Goal: Information Seeking & Learning: Learn about a topic

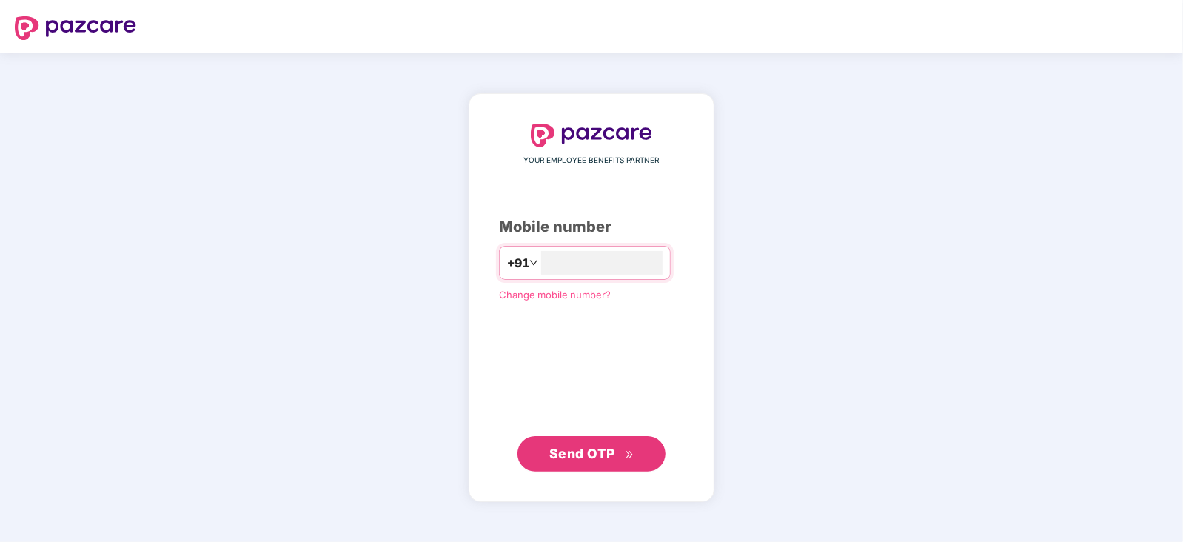
type input "**********"
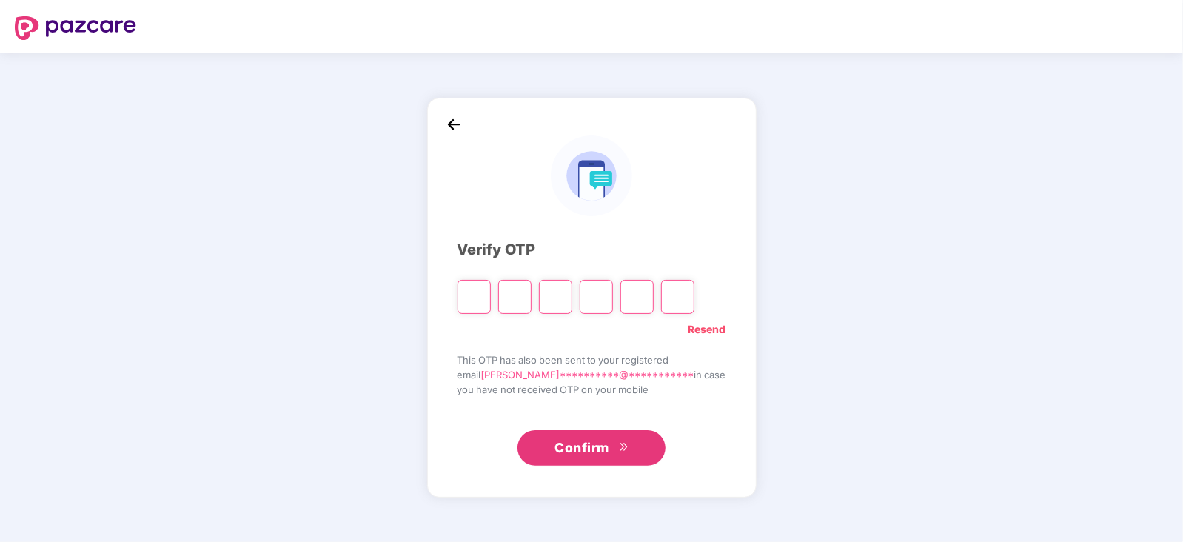
type input "*"
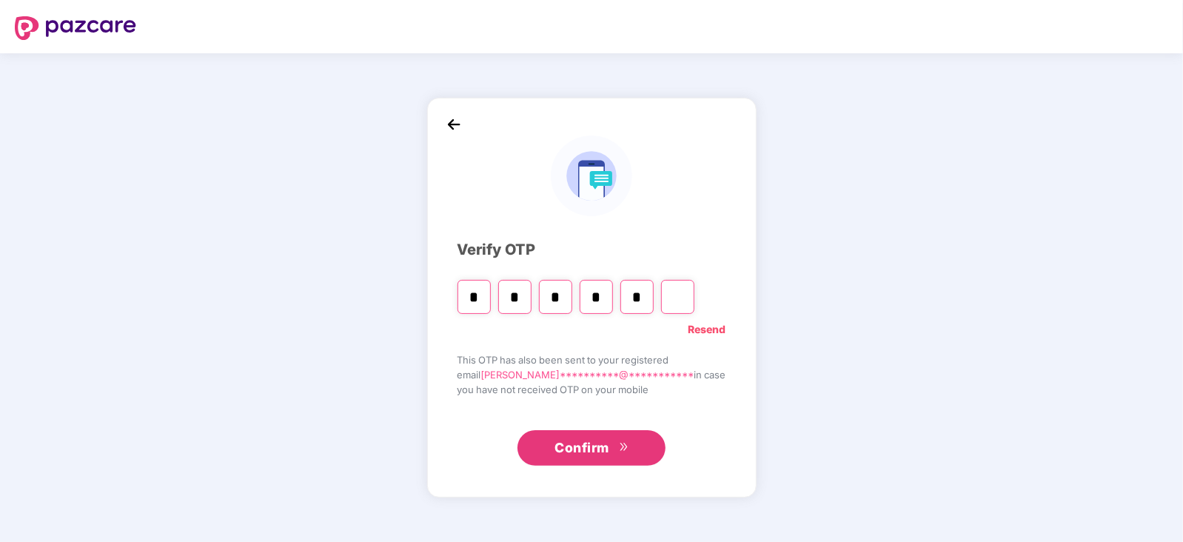
type input "*"
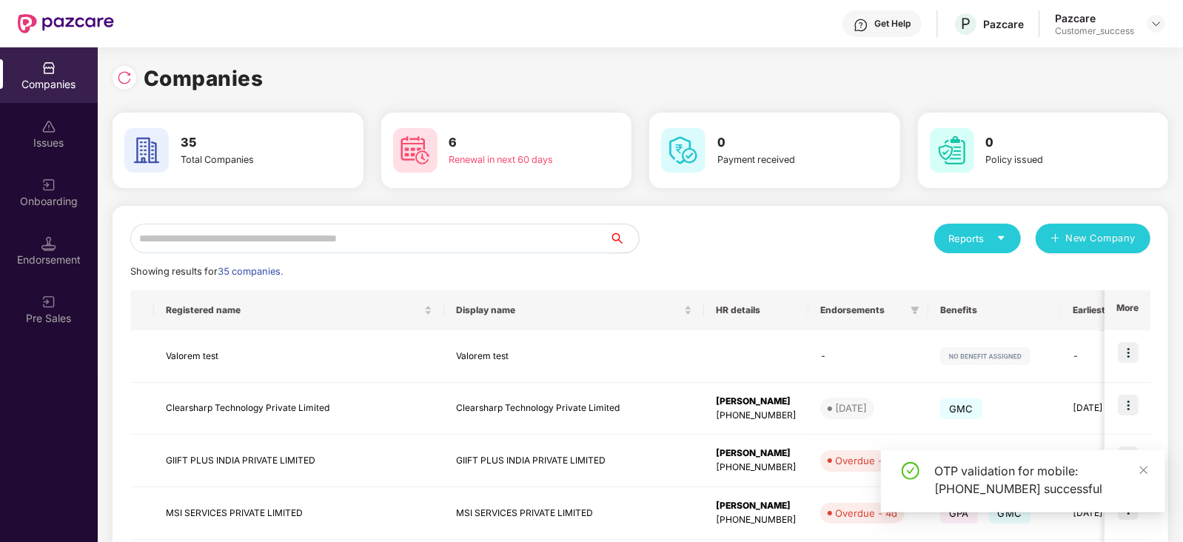
click at [346, 235] on input "text" at bounding box center [369, 239] width 479 height 30
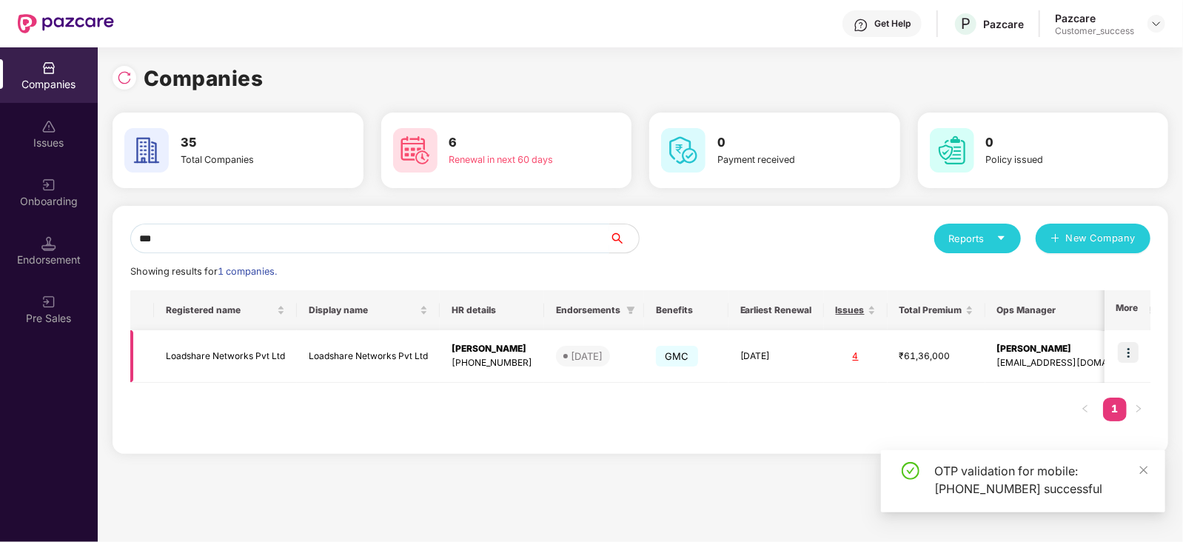
type input "***"
click at [1125, 348] on img at bounding box center [1128, 352] width 21 height 21
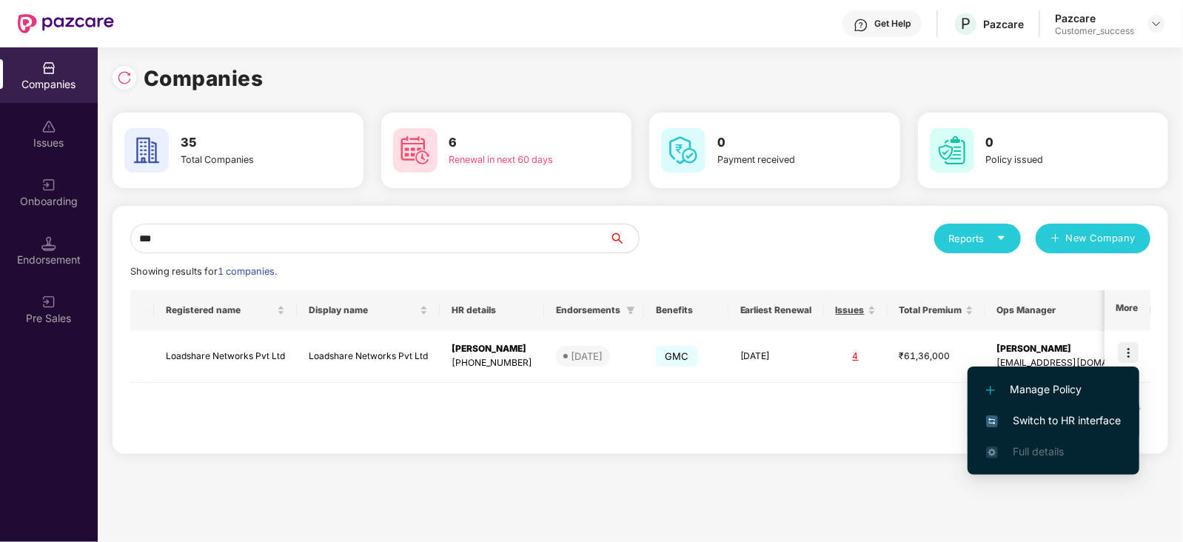
click at [1061, 423] on span "Switch to HR interface" at bounding box center [1053, 420] width 135 height 16
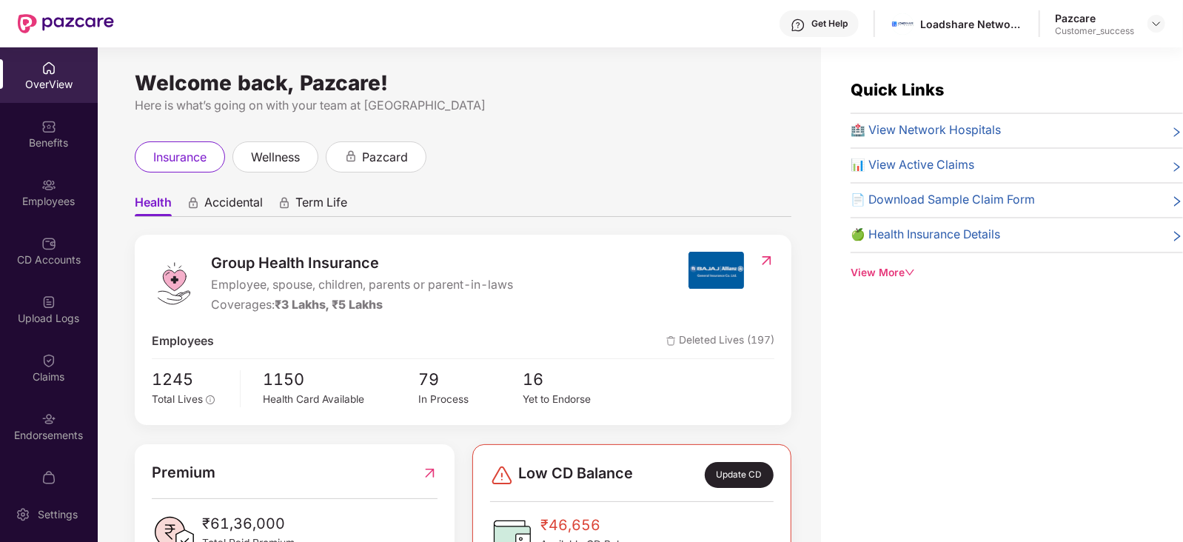
click at [71, 194] on div "Employees" at bounding box center [49, 201] width 98 height 15
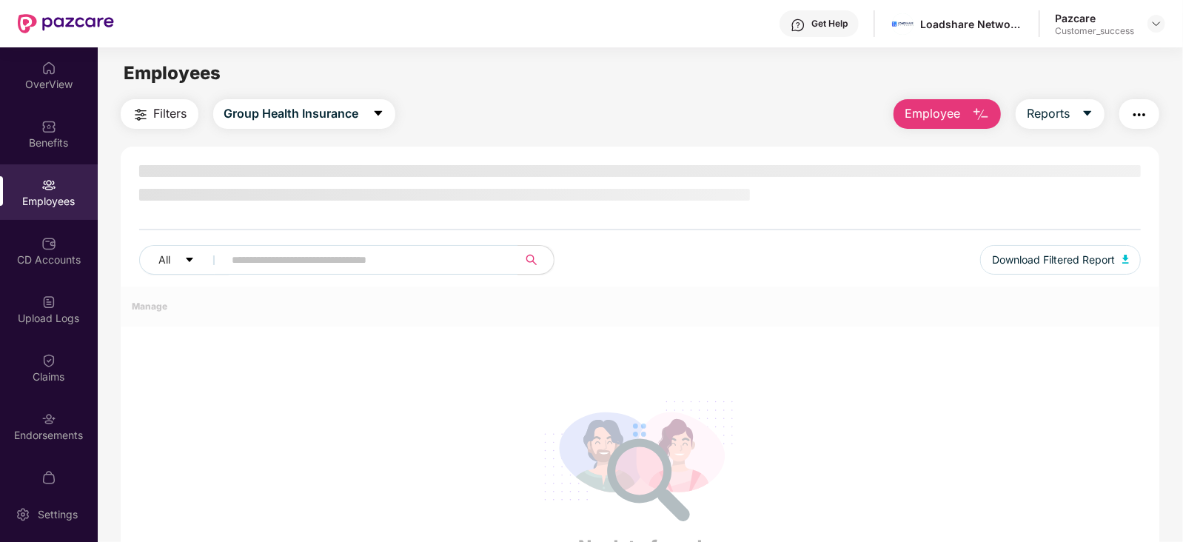
click at [71, 194] on div "Employees" at bounding box center [49, 201] width 98 height 15
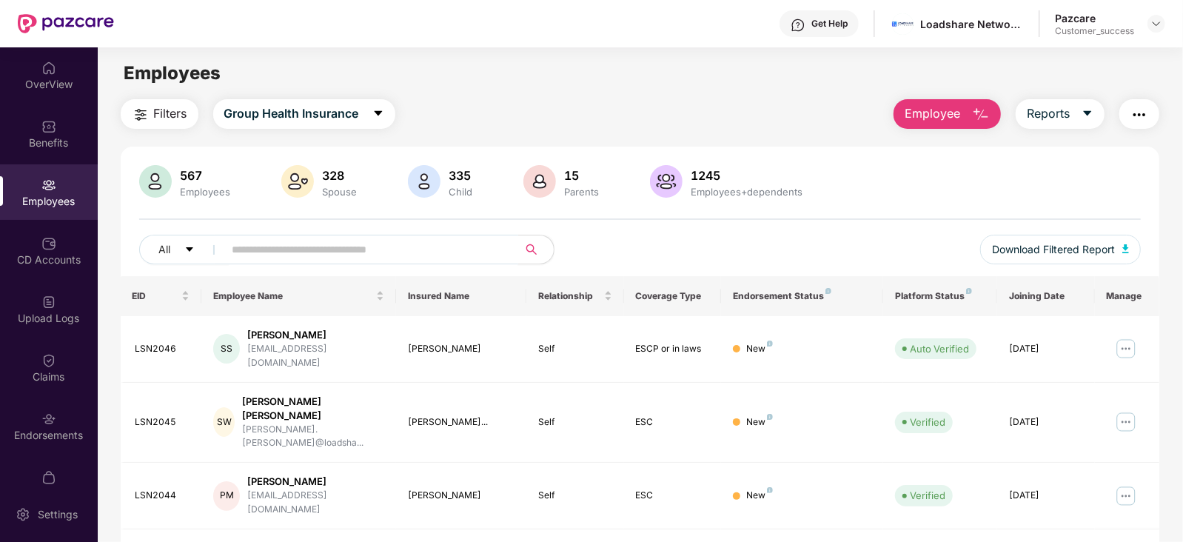
click at [276, 248] on input "text" at bounding box center [365, 249] width 266 height 22
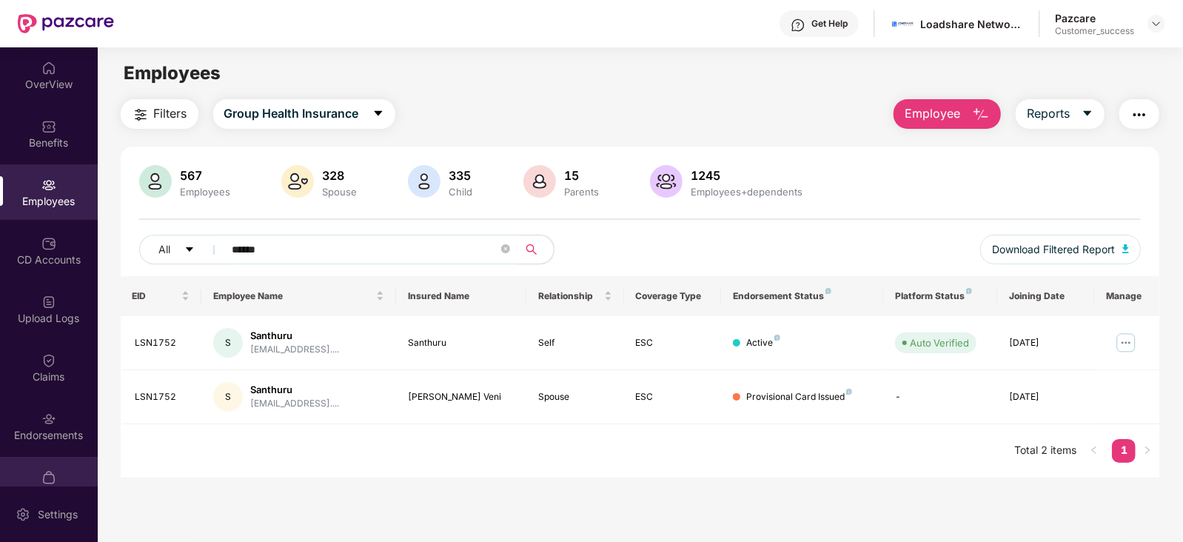
scroll to position [29, 0]
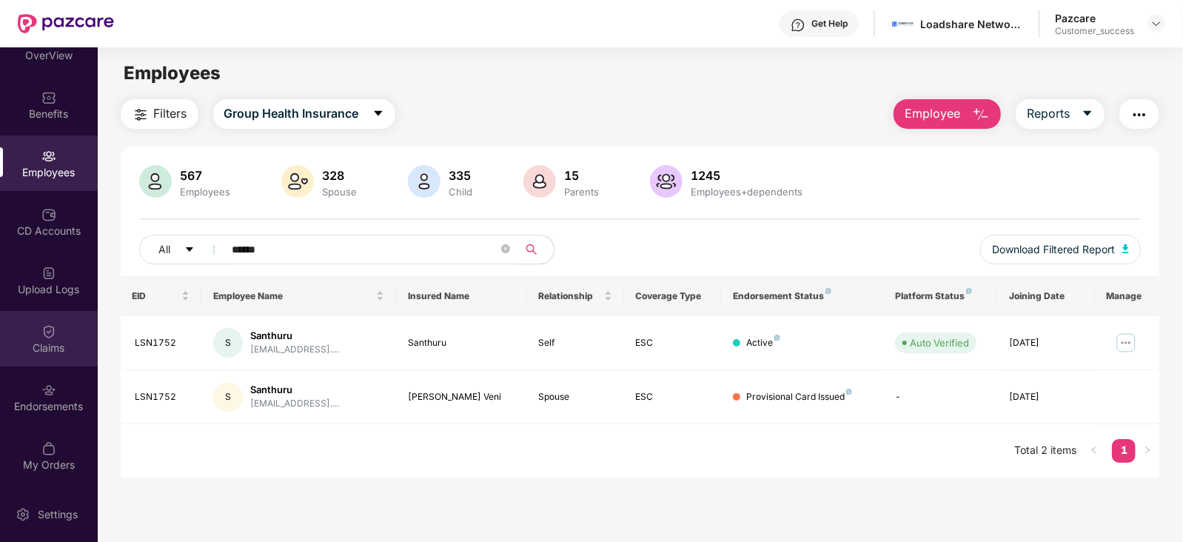
type input "******"
click at [47, 341] on div "Claims" at bounding box center [49, 348] width 98 height 15
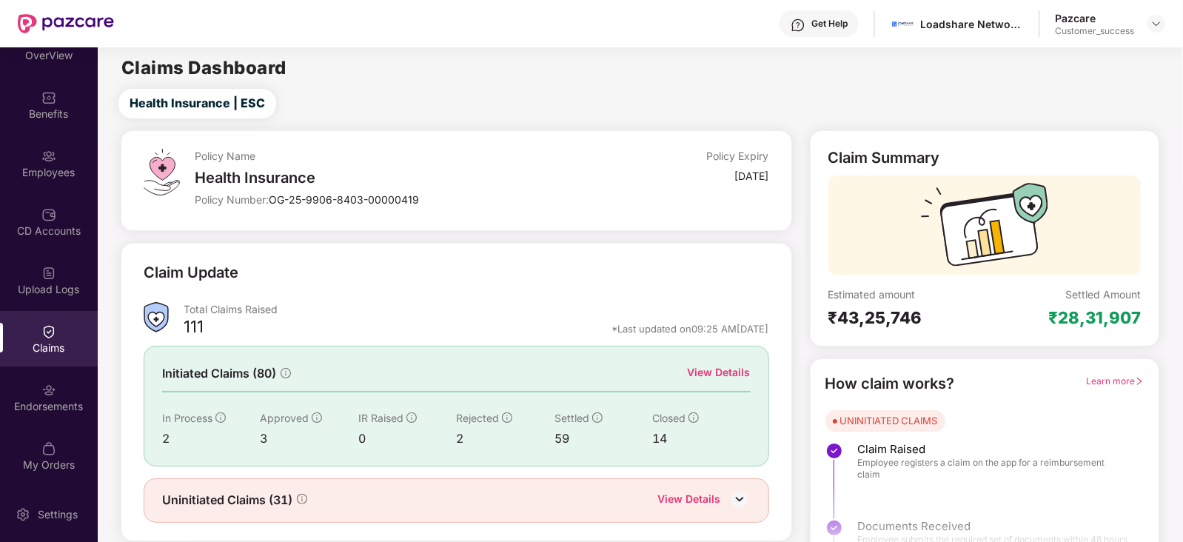
click at [711, 378] on div "View Details" at bounding box center [719, 372] width 63 height 16
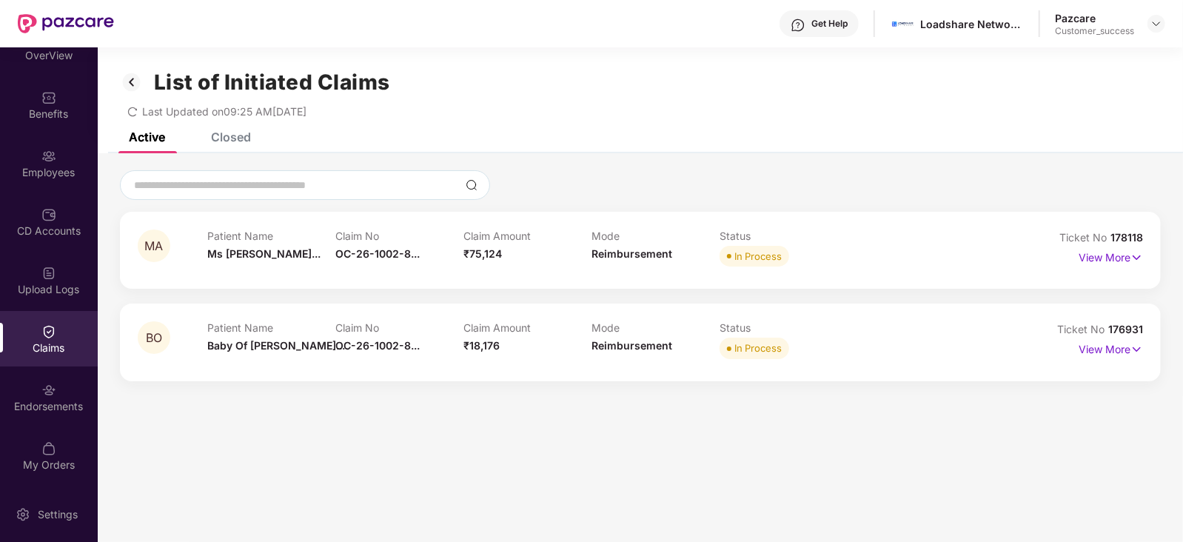
click at [236, 130] on div "List of Initiated Claims Last Updated on 09:25 AM, 14 Oct 2025" at bounding box center [640, 89] width 1085 height 85
click at [236, 135] on div "Closed" at bounding box center [231, 137] width 40 height 15
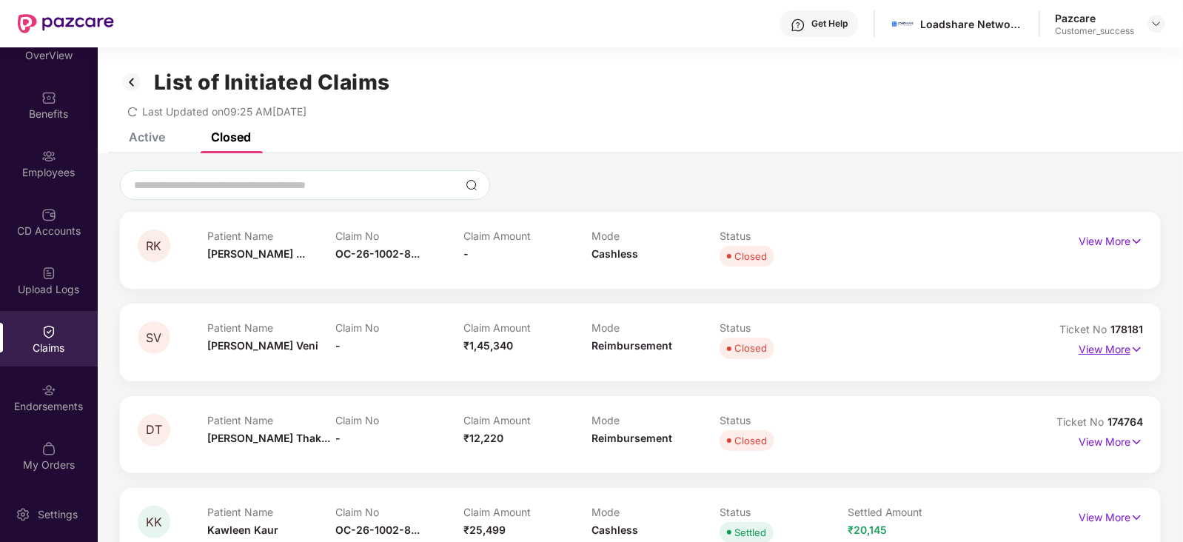
click at [1128, 342] on p "View More" at bounding box center [1111, 348] width 64 height 20
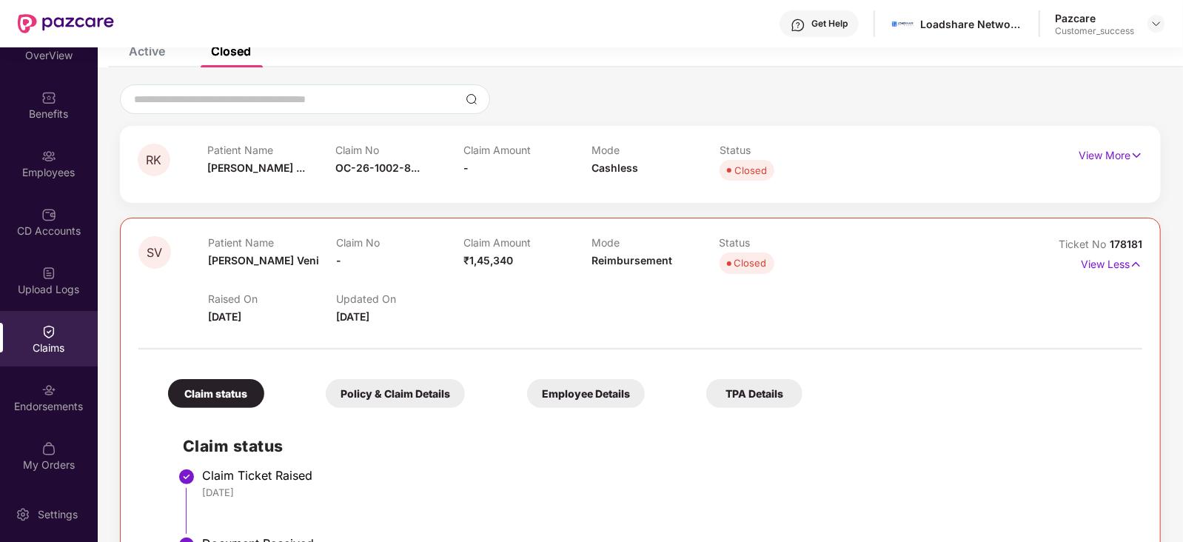
scroll to position [82, 0]
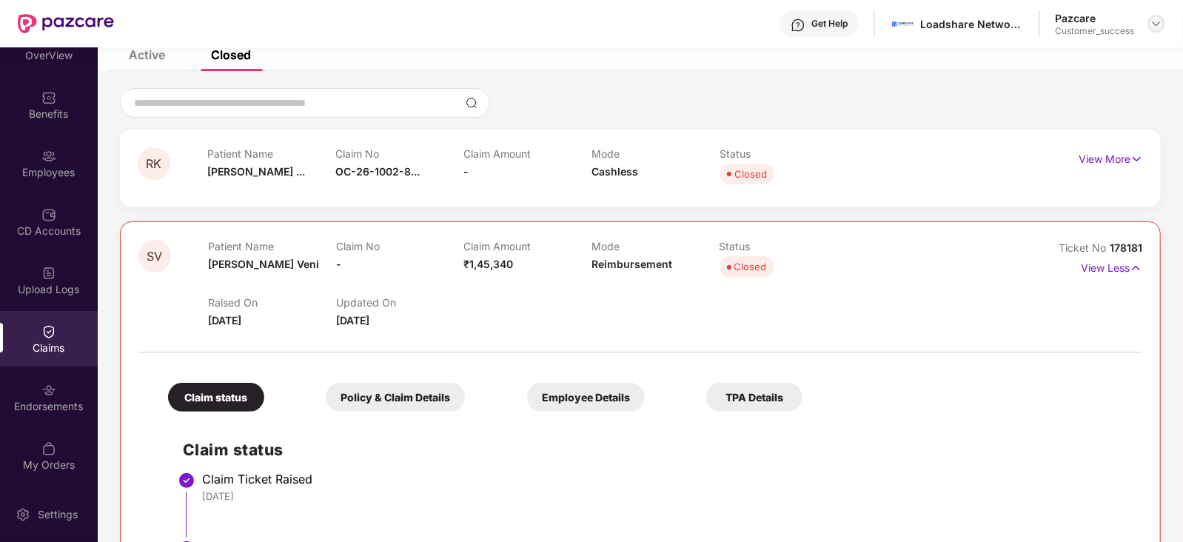
click at [1159, 26] on img at bounding box center [1157, 24] width 12 height 12
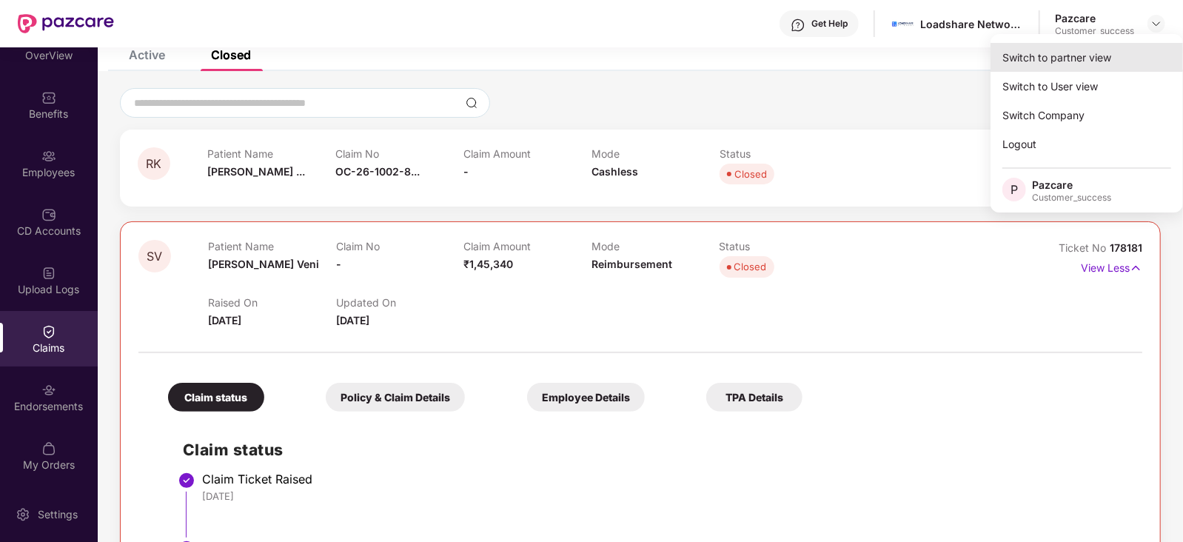
click at [1108, 59] on div "Switch to partner view" at bounding box center [1087, 57] width 192 height 29
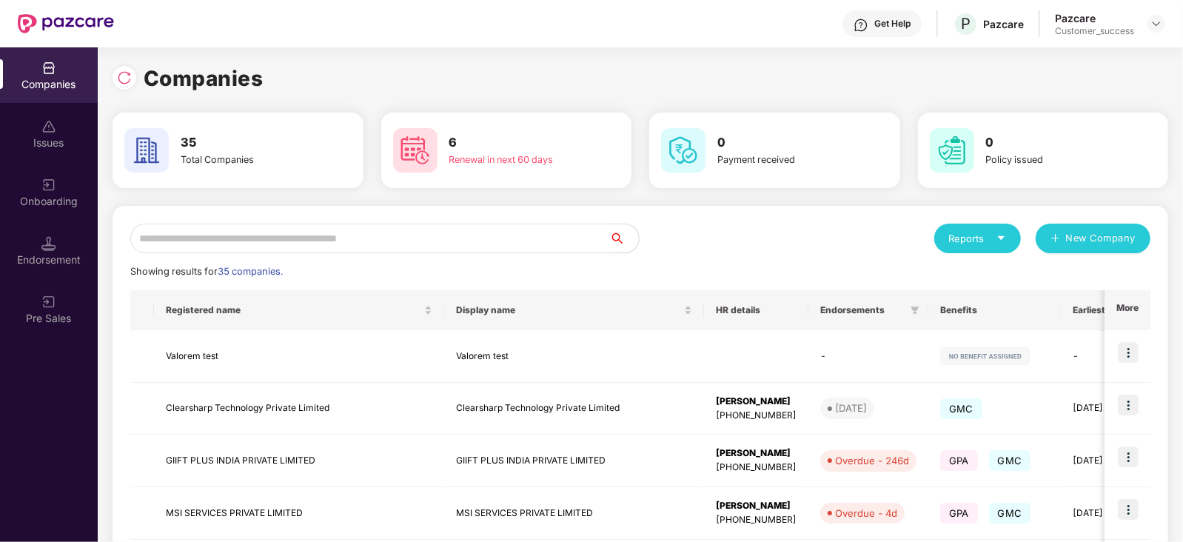
click at [525, 245] on input "text" at bounding box center [369, 239] width 479 height 30
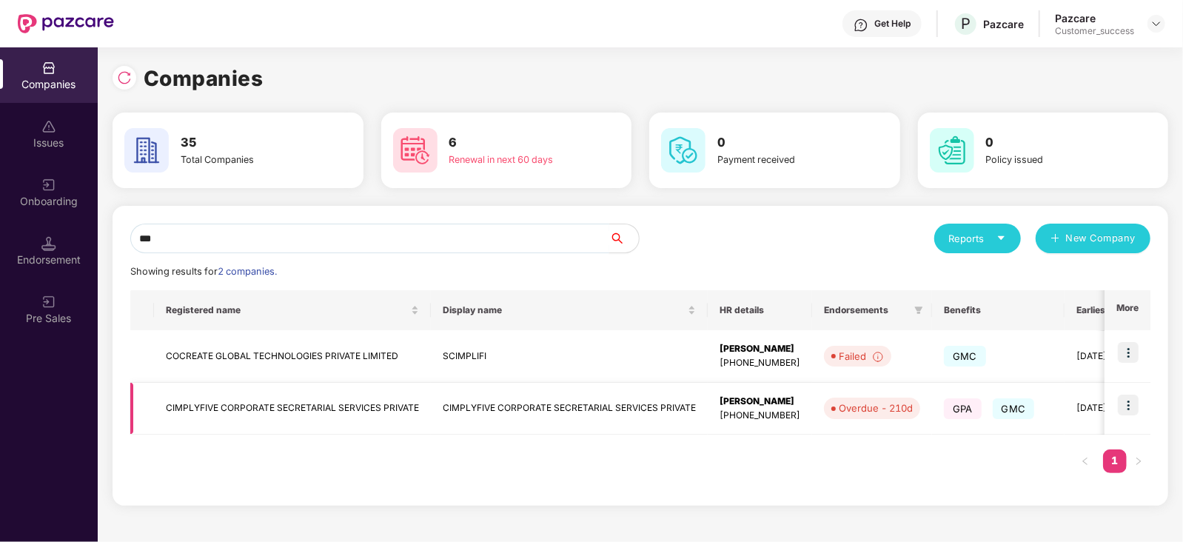
type input "***"
click at [258, 420] on td "CIMPLYFIVE CORPORATE SECRETARIAL SERVICES PRIVATE" at bounding box center [292, 409] width 277 height 53
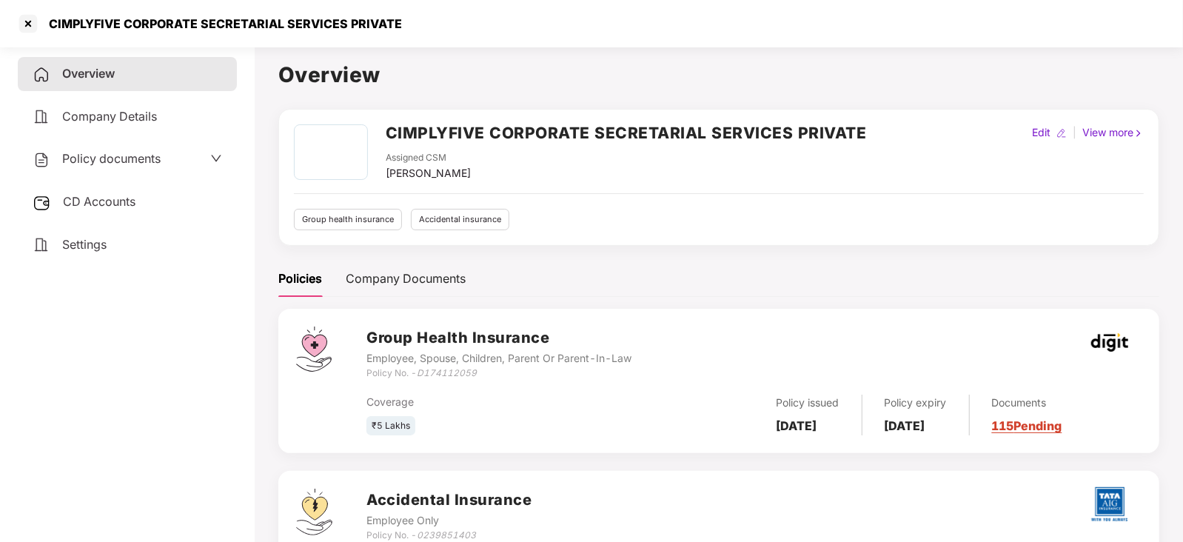
drag, startPoint x: 180, startPoint y: 146, endPoint x: 180, endPoint y: 175, distance: 29.6
click at [180, 175] on div "Policy documents" at bounding box center [127, 159] width 219 height 34
click at [180, 168] on div "Policy documents" at bounding box center [128, 159] width 190 height 19
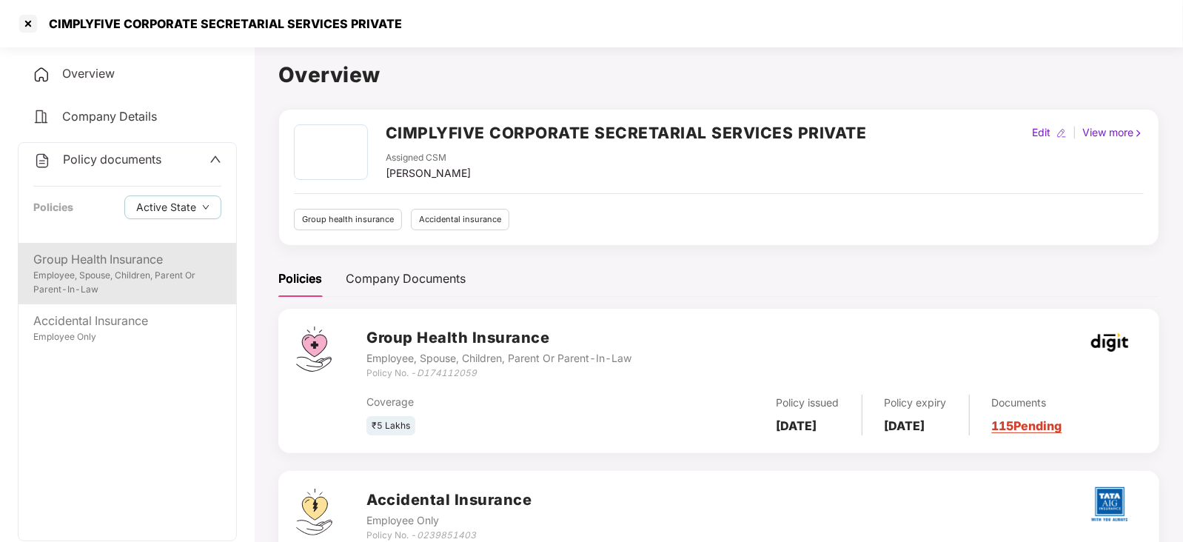
click at [110, 275] on div "Employee, Spouse, Children, Parent Or Parent-In-Law" at bounding box center [127, 283] width 188 height 28
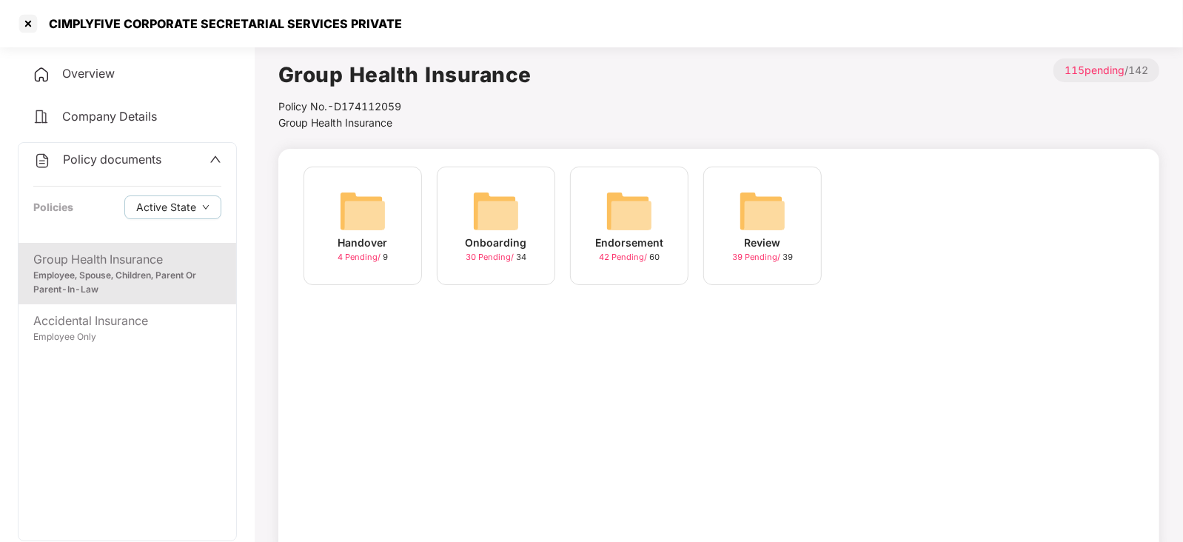
click at [656, 263] on div "42 Pending / 60" at bounding box center [629, 257] width 61 height 13
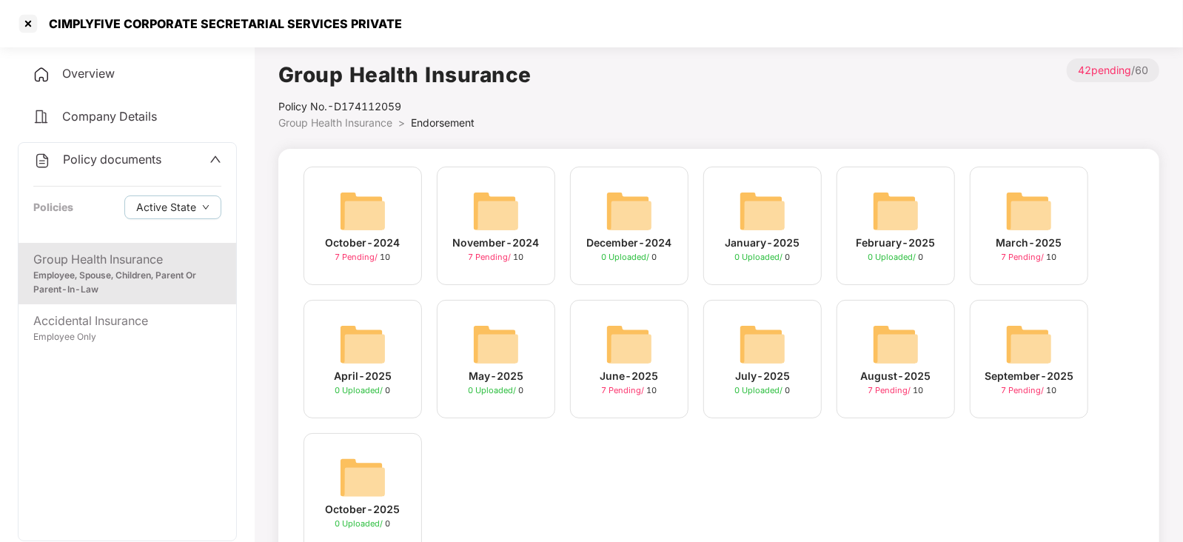
click at [374, 231] on img at bounding box center [362, 210] width 47 height 47
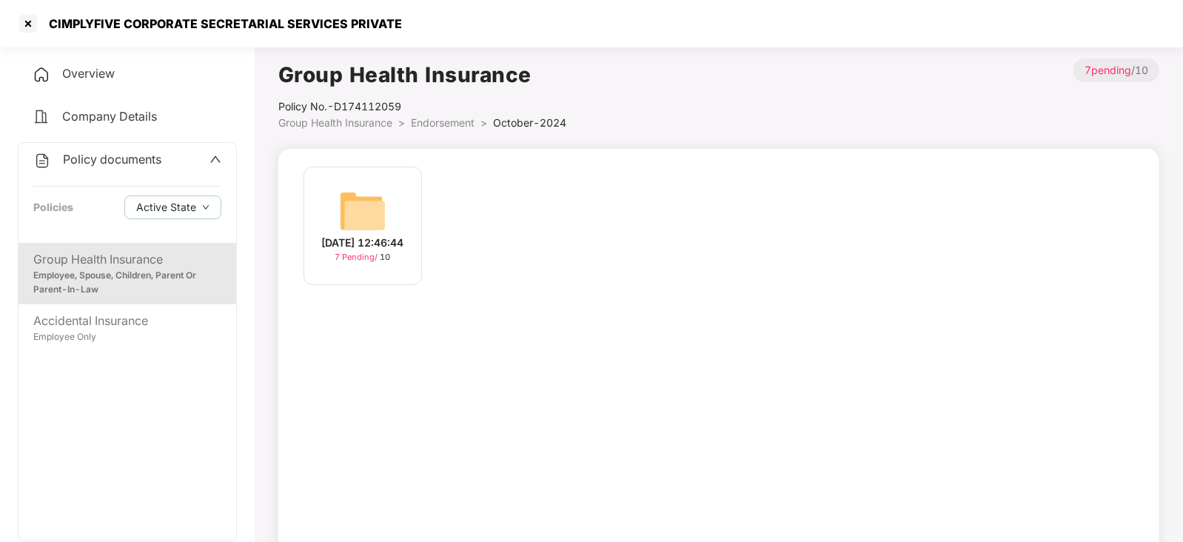
click at [389, 235] on div "23-Oct-2024 12:46:44" at bounding box center [363, 243] width 82 height 16
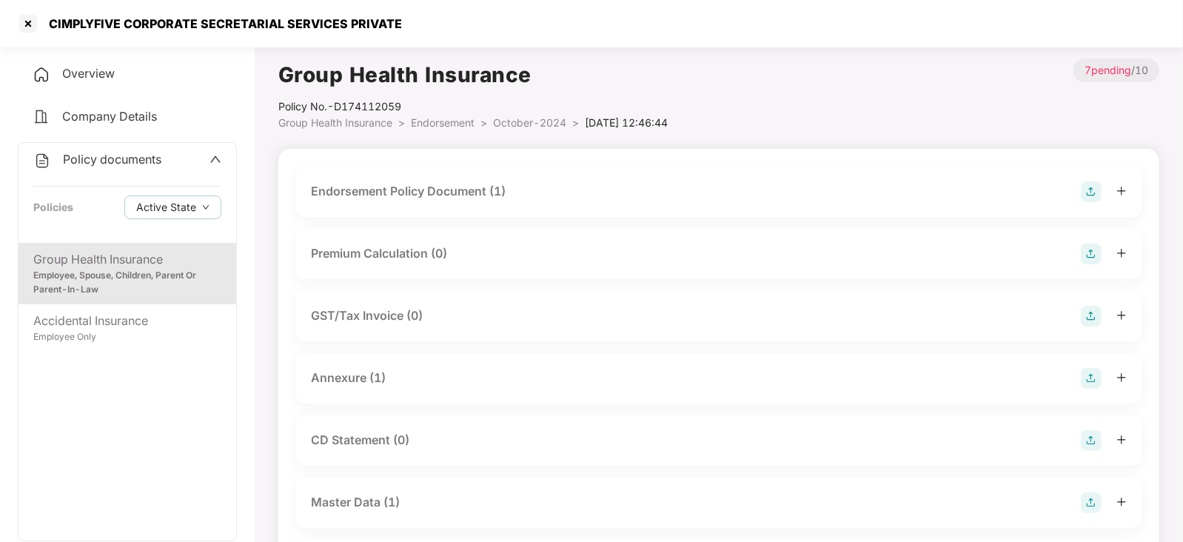
click at [432, 190] on div "Endorsement Policy Document (1)" at bounding box center [408, 191] width 195 height 19
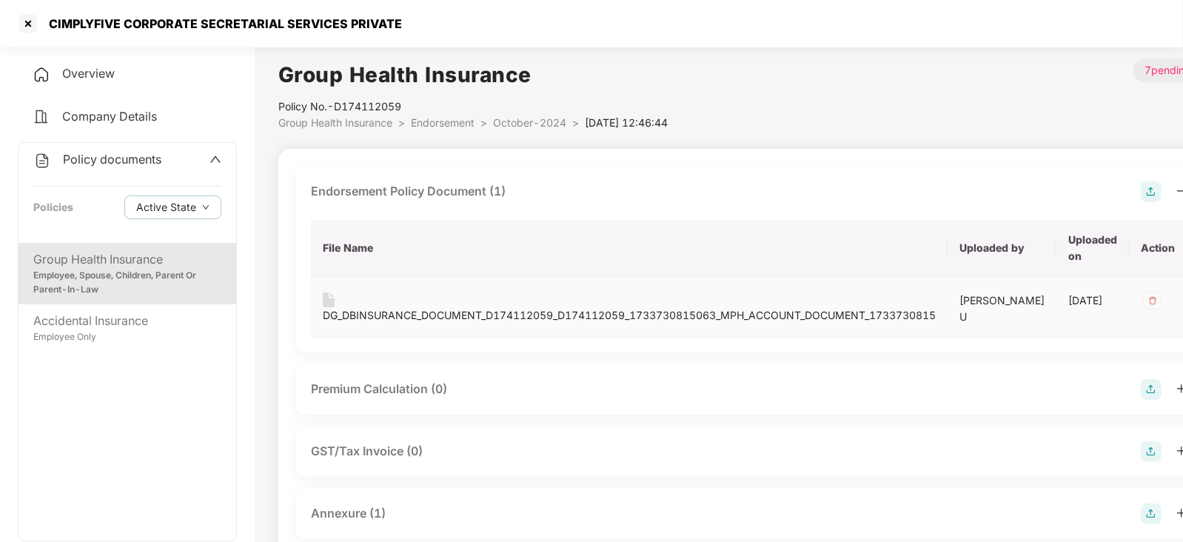
click at [429, 314] on div "DG_DBINSURANCE_DOCUMENT_D174112059_D174112059_1733730815063_MPH_ACCOUNT_DOCUMEN…" at bounding box center [629, 315] width 613 height 16
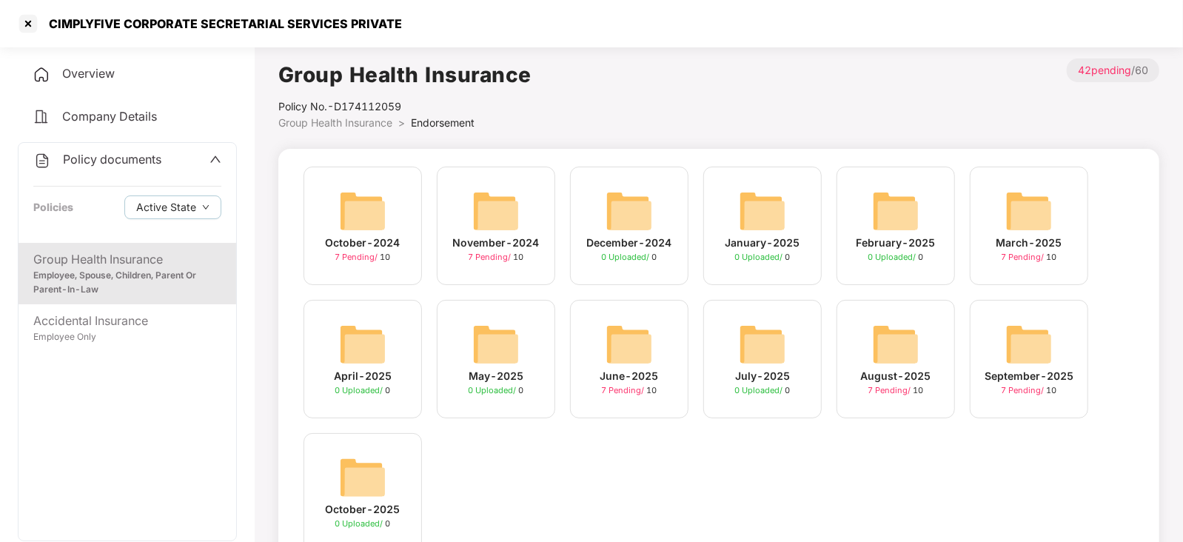
click at [519, 227] on img at bounding box center [495, 210] width 47 height 47
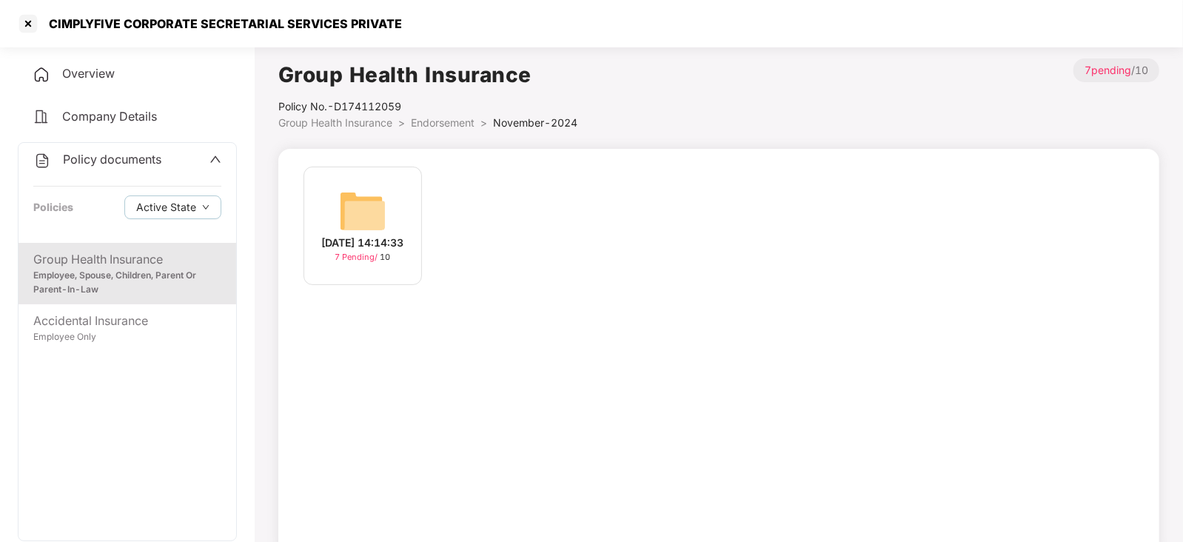
click at [400, 238] on div "29-Nov-2024 14:14:33" at bounding box center [363, 243] width 82 height 16
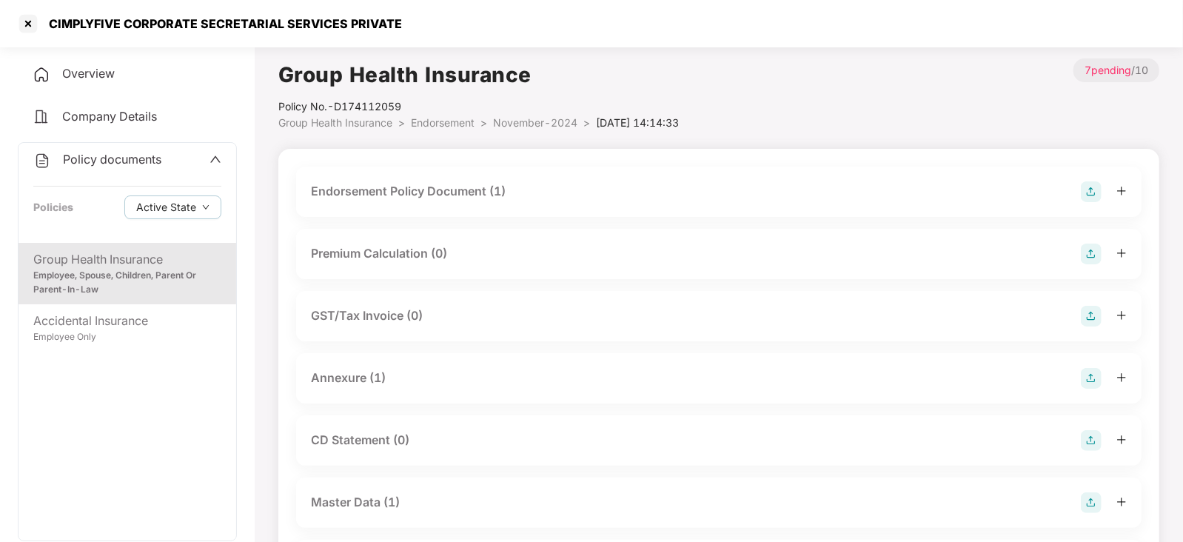
click at [367, 387] on div "Annexure (1)" at bounding box center [719, 378] width 816 height 21
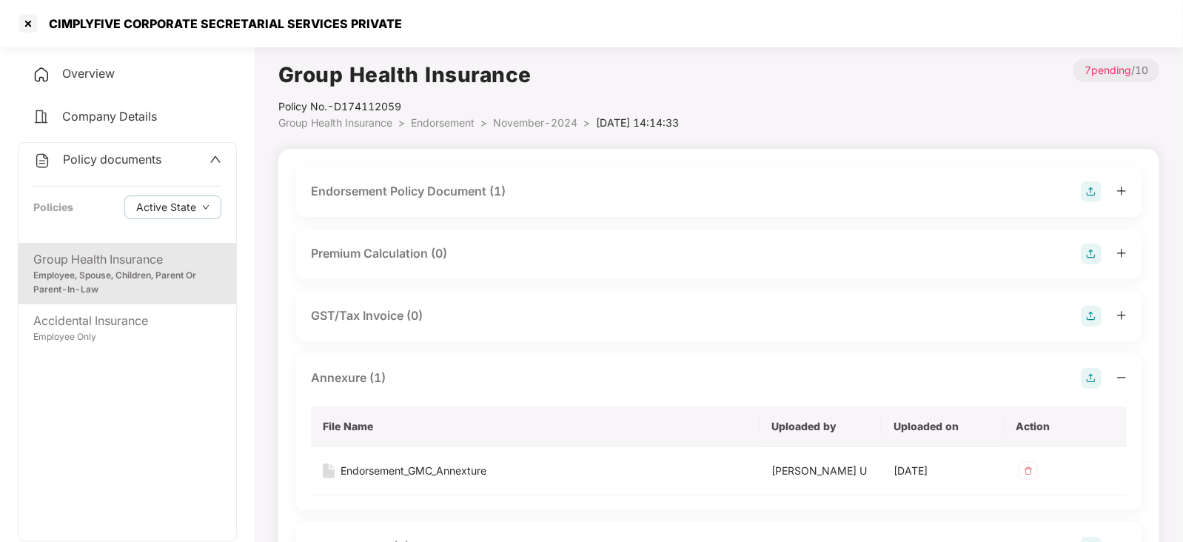
click at [441, 180] on div "Endorsement Policy Document (1)" at bounding box center [718, 192] width 845 height 50
click at [426, 191] on div "Endorsement Policy Document (1)" at bounding box center [408, 191] width 195 height 19
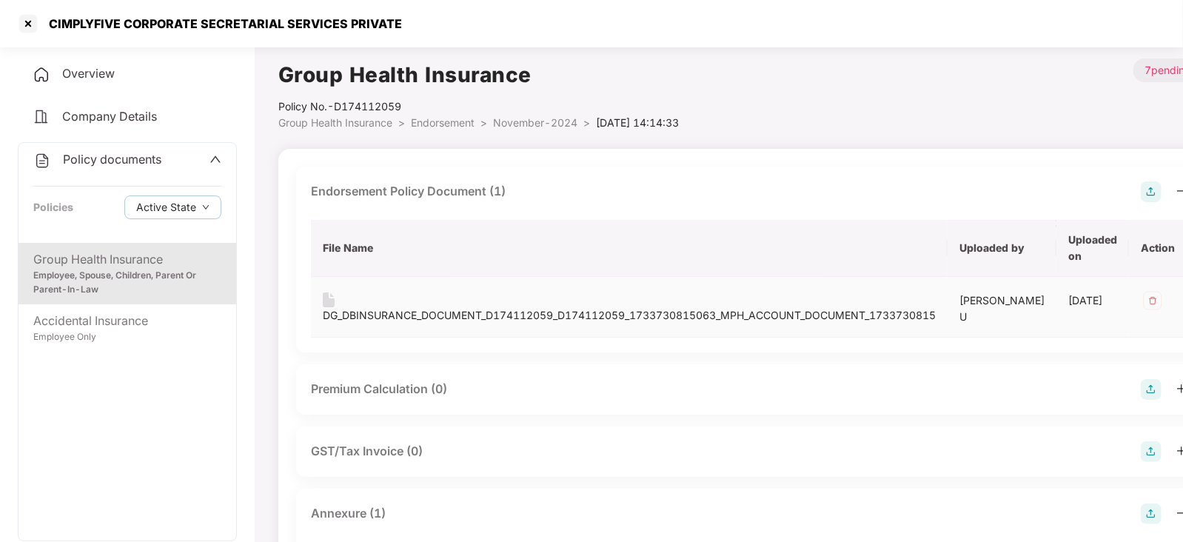
click at [390, 312] on div "DG_DBINSURANCE_DOCUMENT_D174112059_D174112059_1733730815063_MPH_ACCOUNT_DOCUMEN…" at bounding box center [629, 315] width 613 height 16
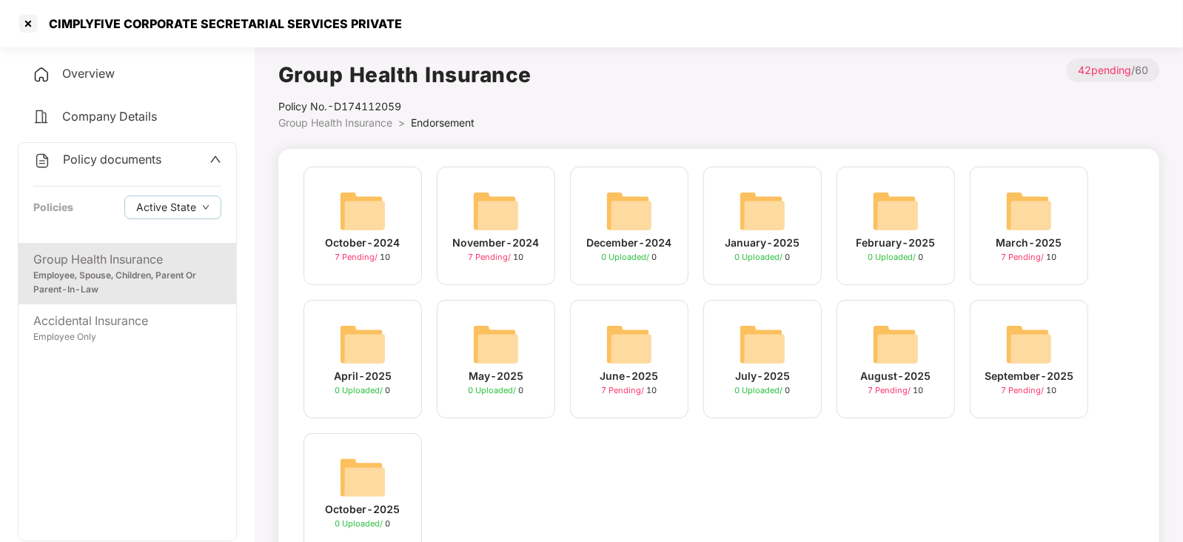
click at [1017, 228] on img at bounding box center [1028, 210] width 47 height 47
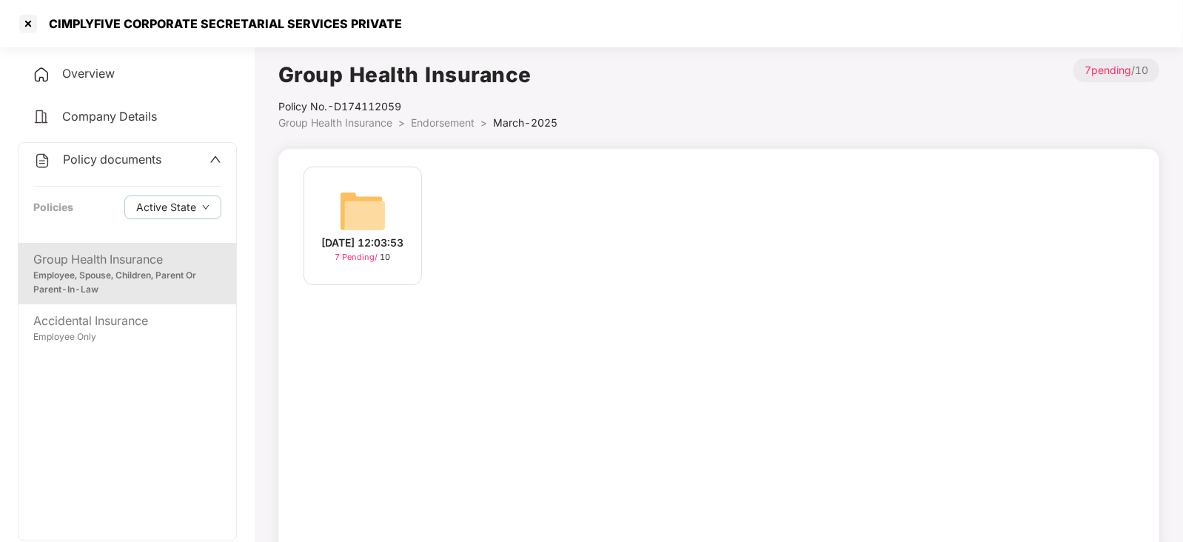
click at [372, 235] on div "17-Mar-2025 12:03:53" at bounding box center [363, 243] width 82 height 16
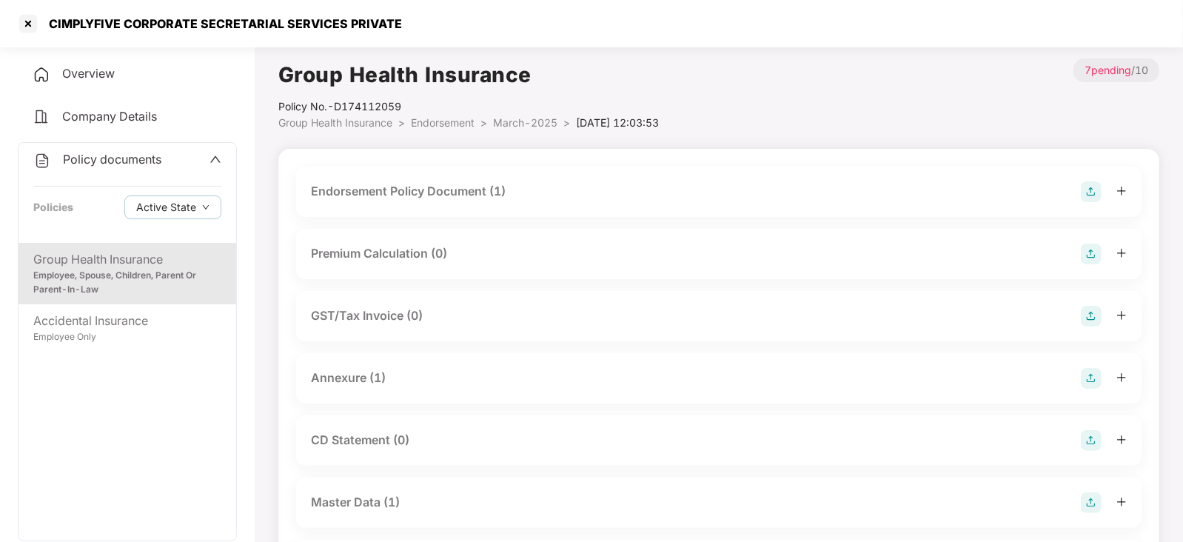
click at [379, 198] on div "Endorsement Policy Document (1)" at bounding box center [408, 191] width 195 height 19
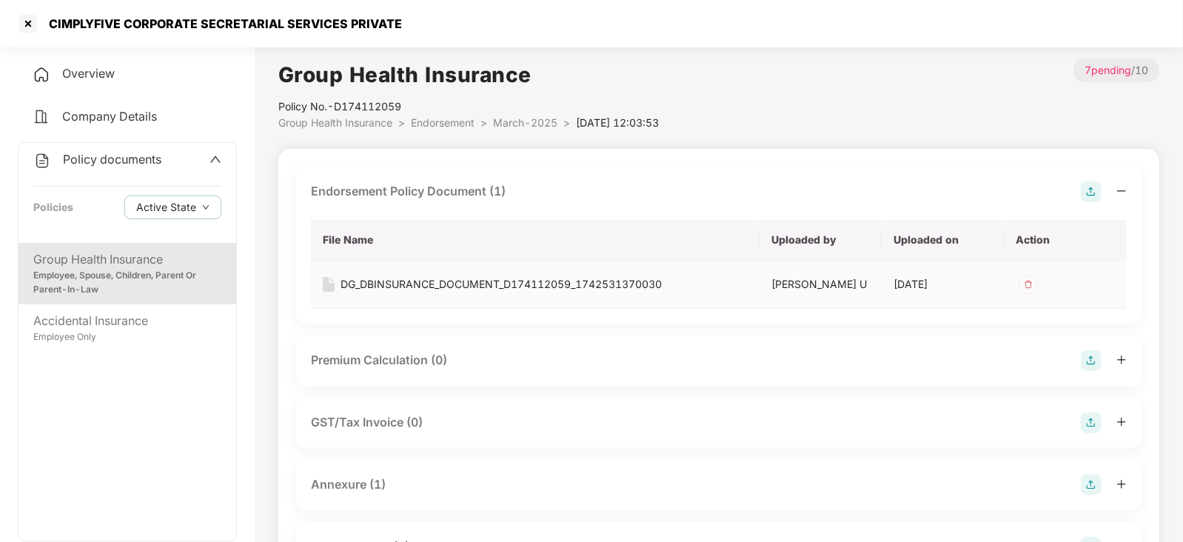
click at [395, 284] on div "DG_DBINSURANCE_DOCUMENT_D174112059_1742531370030" at bounding box center [501, 284] width 321 height 16
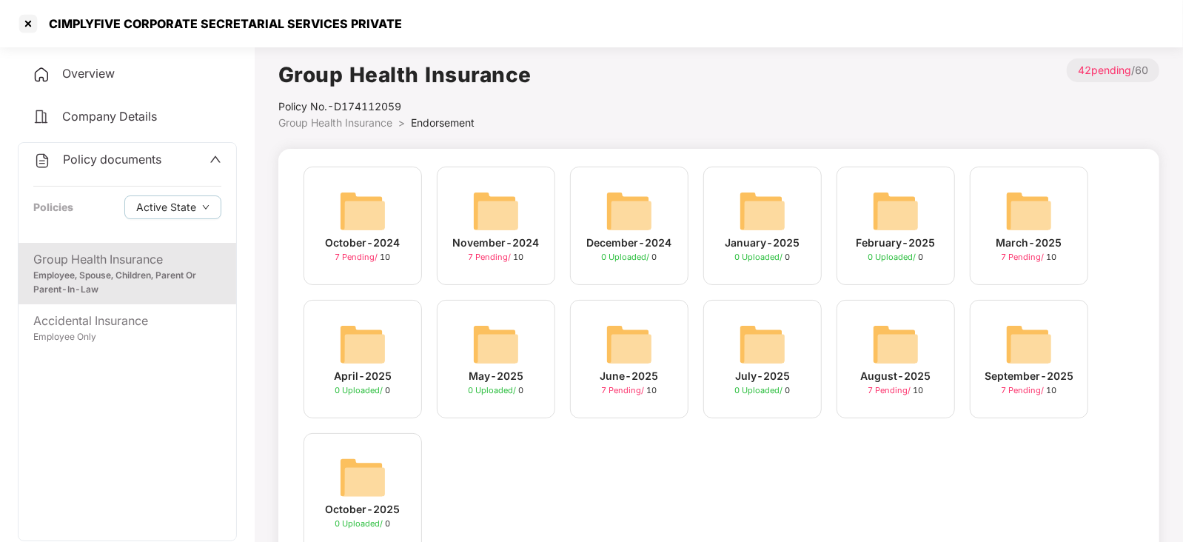
click at [637, 369] on div "June-2025" at bounding box center [629, 376] width 58 height 16
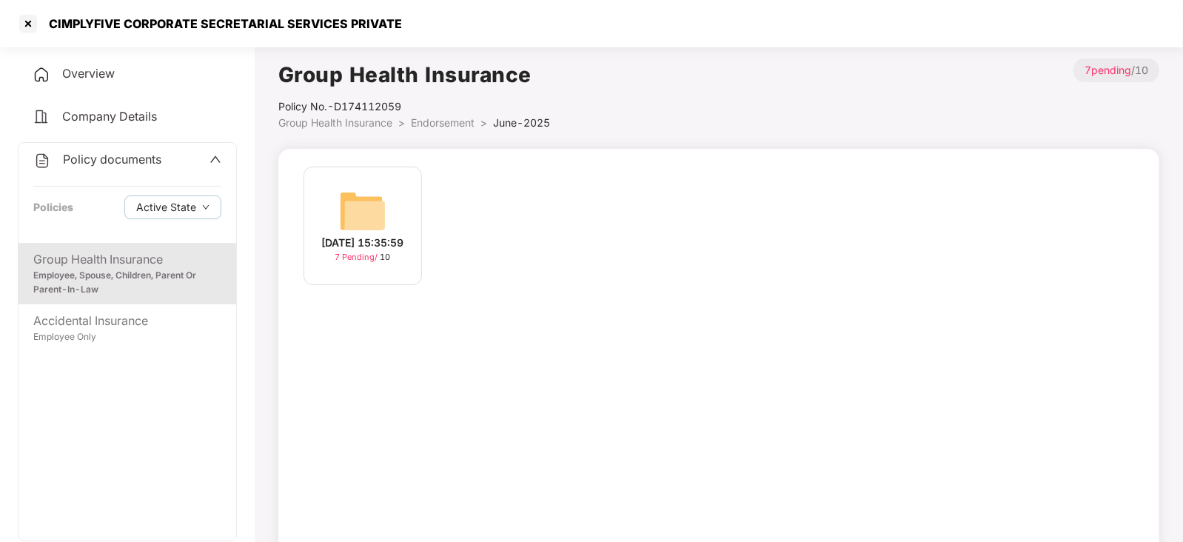
click at [363, 235] on div "16-Jun-2025 15:35:59" at bounding box center [363, 243] width 82 height 16
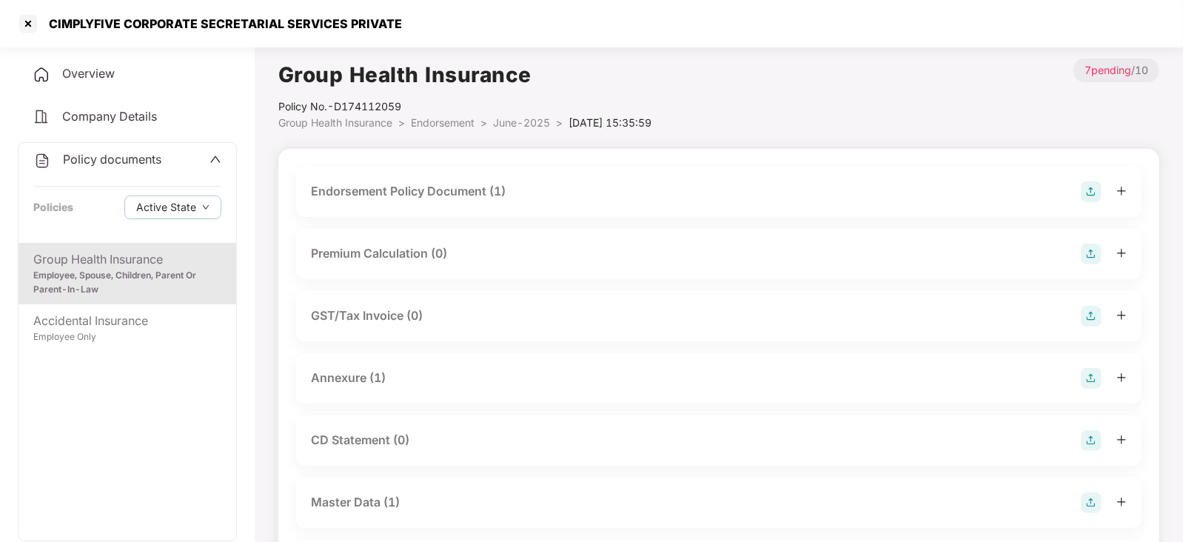
click at [415, 194] on div "Endorsement Policy Document (1)" at bounding box center [408, 191] width 195 height 19
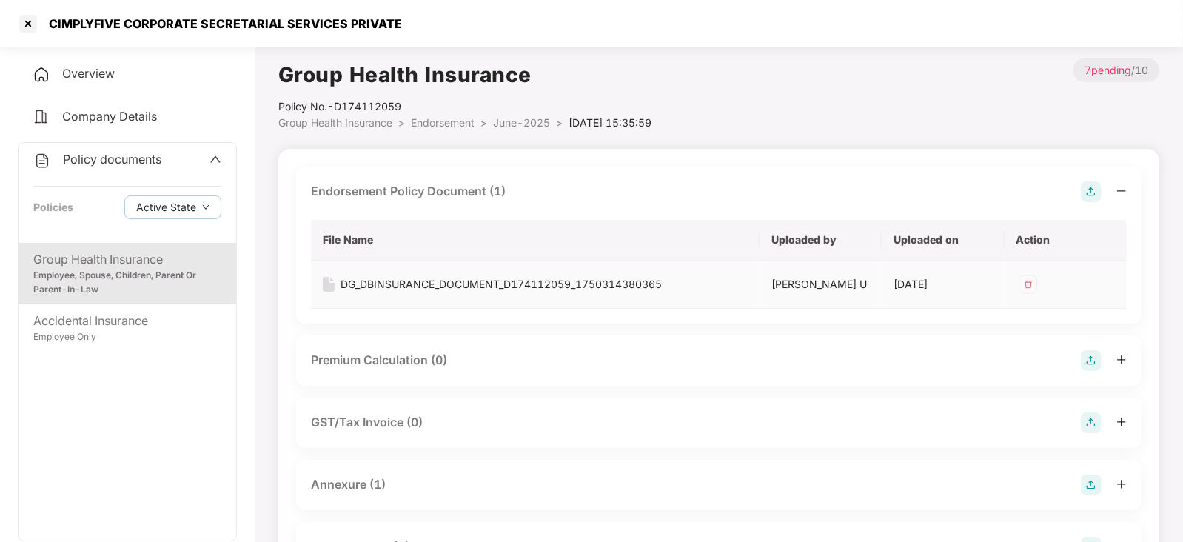
click at [415, 287] on div "DG_DBINSURANCE_DOCUMENT_D174112059_1750314380365" at bounding box center [501, 284] width 321 height 16
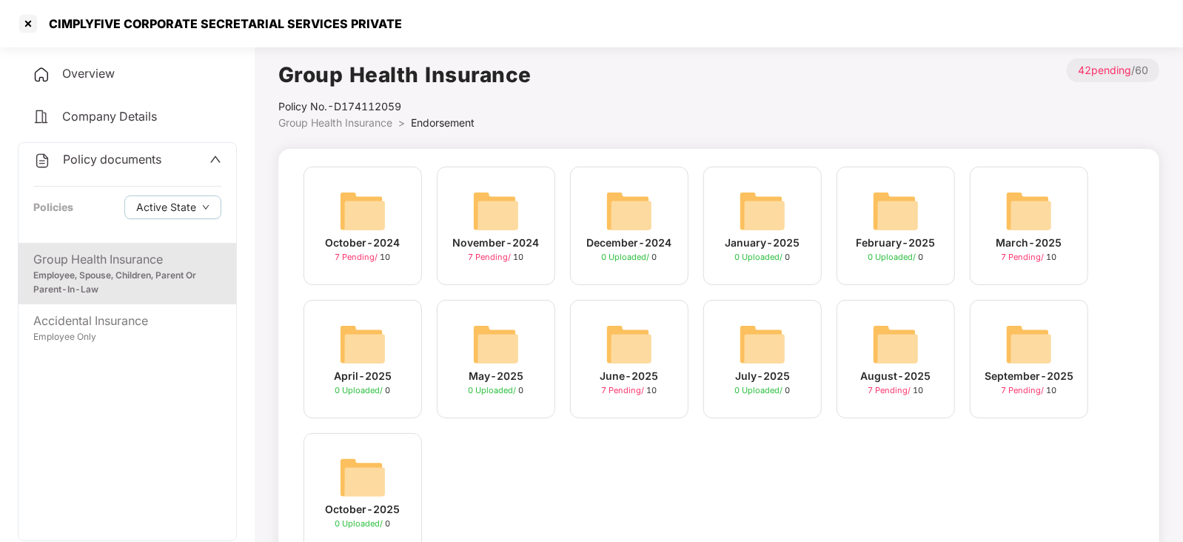
click at [894, 405] on div "August-2025 7 Pending / 10" at bounding box center [896, 359] width 118 height 118
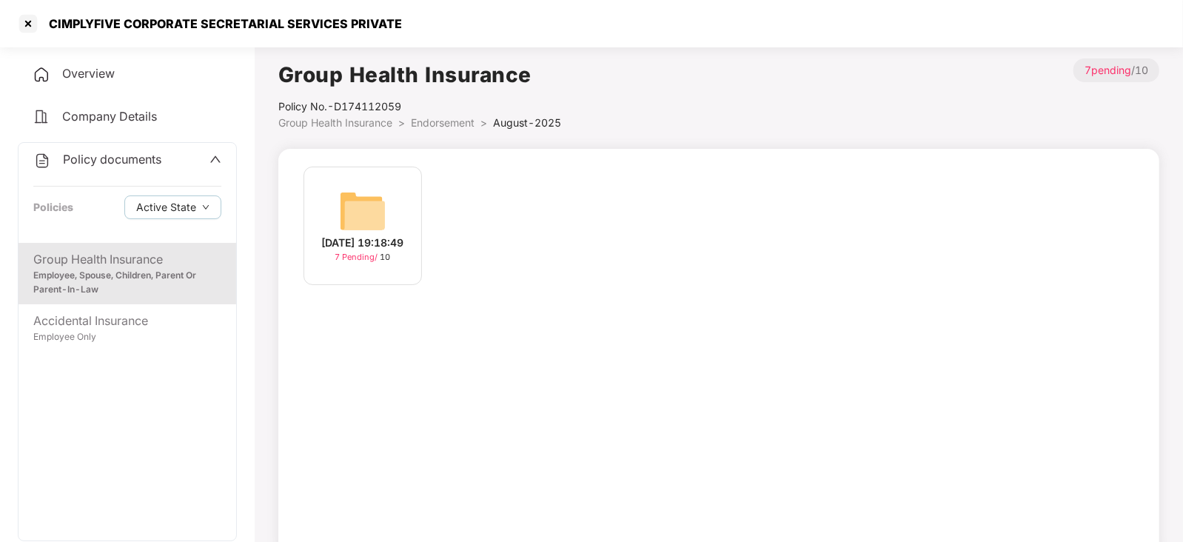
click at [352, 235] on div "14-Aug-2025 19:18:49" at bounding box center [363, 243] width 82 height 16
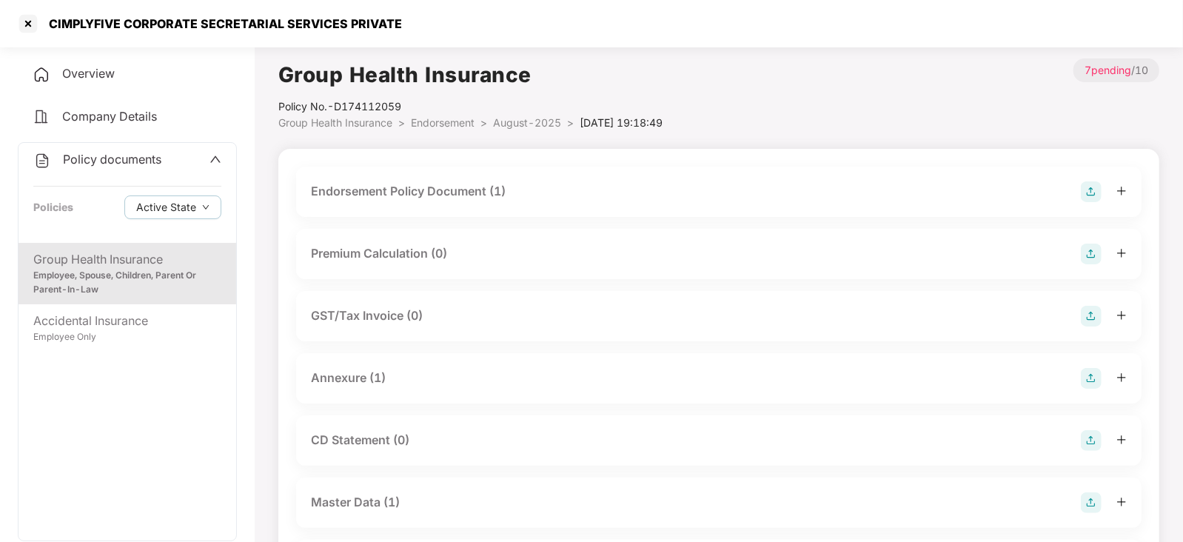
click at [437, 192] on div "Endorsement Policy Document (1)" at bounding box center [408, 191] width 195 height 19
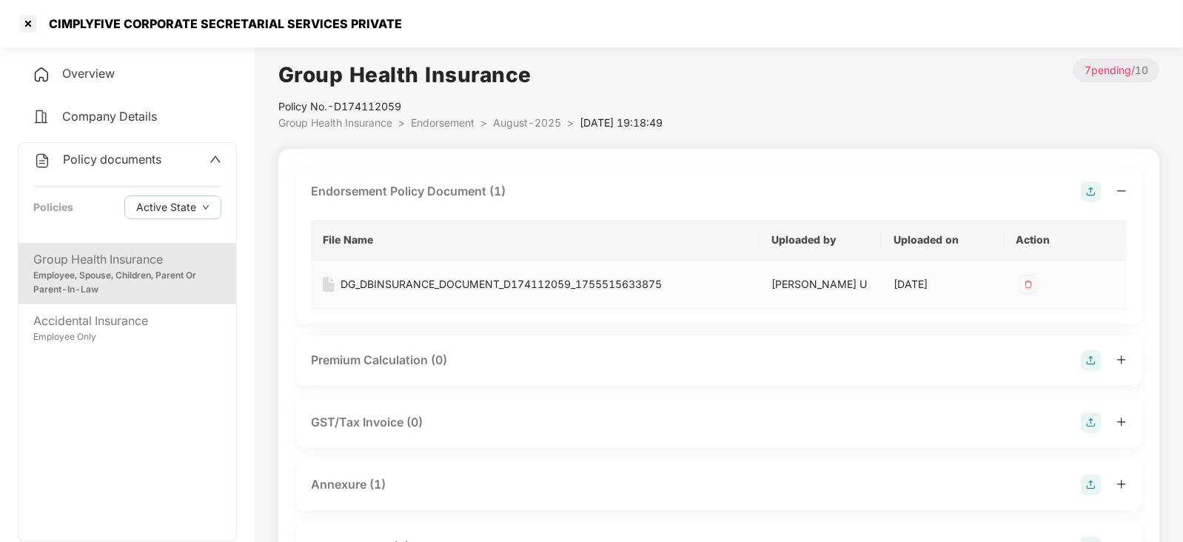
click at [406, 284] on div "DG_DBINSURANCE_DOCUMENT_D174112059_1755515633875" at bounding box center [501, 284] width 321 height 16
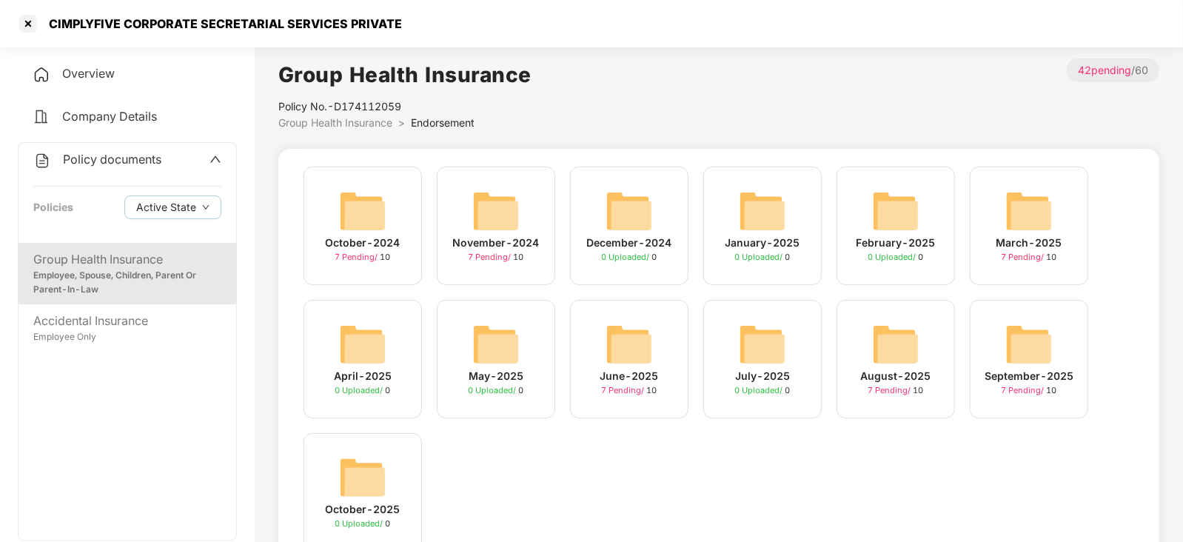
click at [997, 369] on div "September-2025" at bounding box center [1029, 376] width 89 height 16
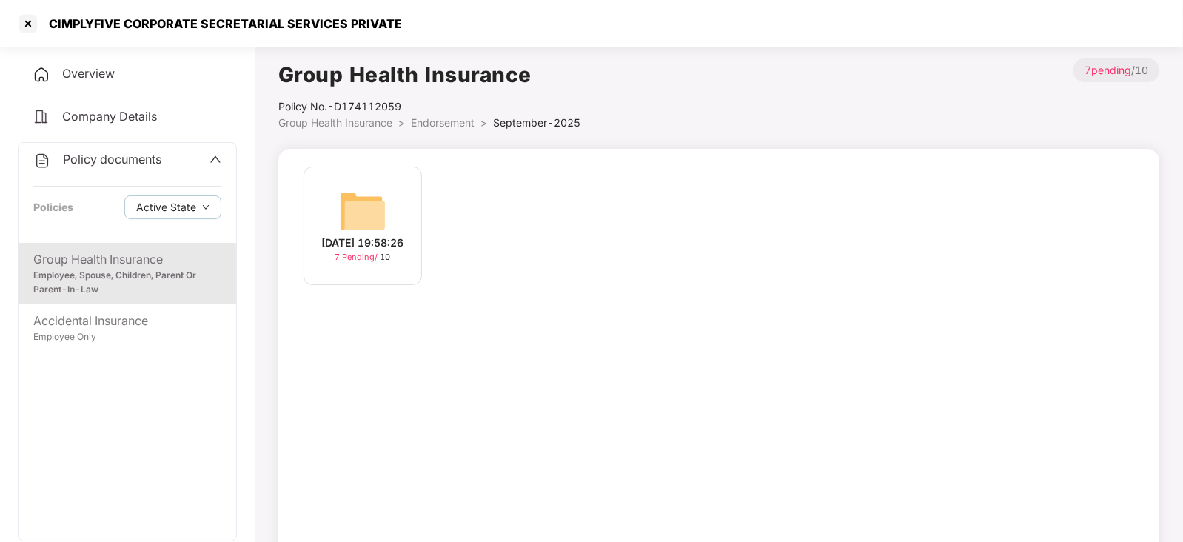
click at [391, 219] on div "15-Sep-2025 19:58:26 7 Pending / 10" at bounding box center [363, 226] width 118 height 118
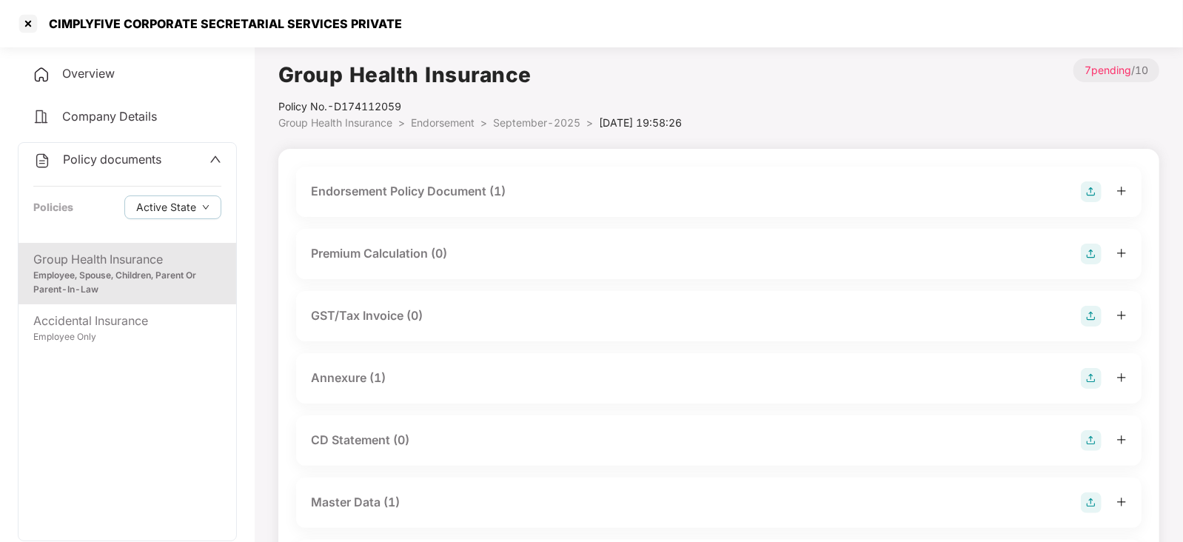
click at [418, 195] on div "Endorsement Policy Document (1)" at bounding box center [408, 191] width 195 height 19
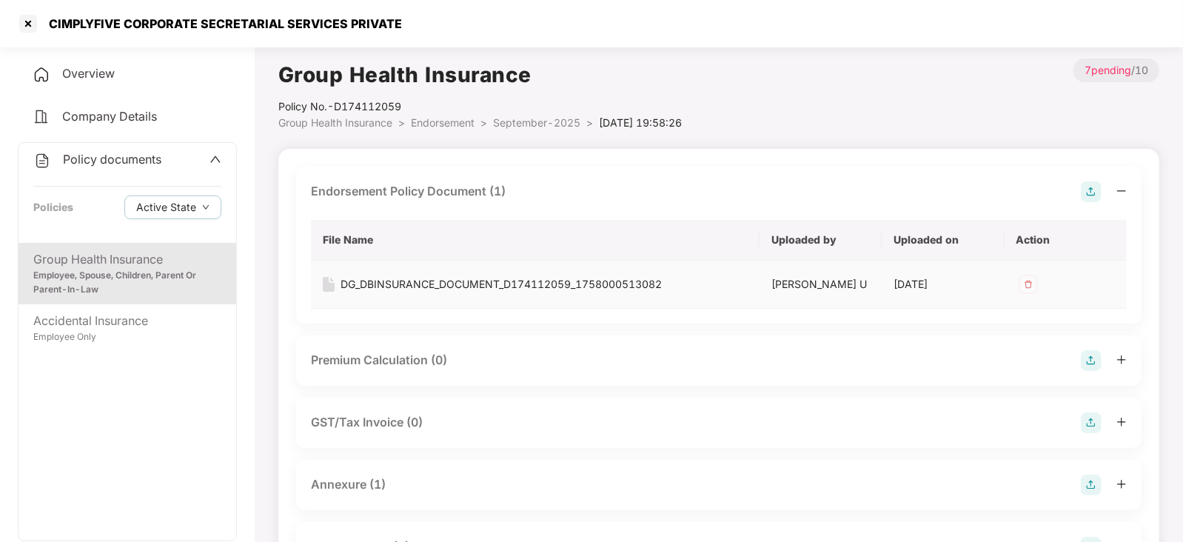
click at [441, 283] on div "DG_DBINSURANCE_DOCUMENT_D174112059_1758000513082" at bounding box center [501, 284] width 321 height 16
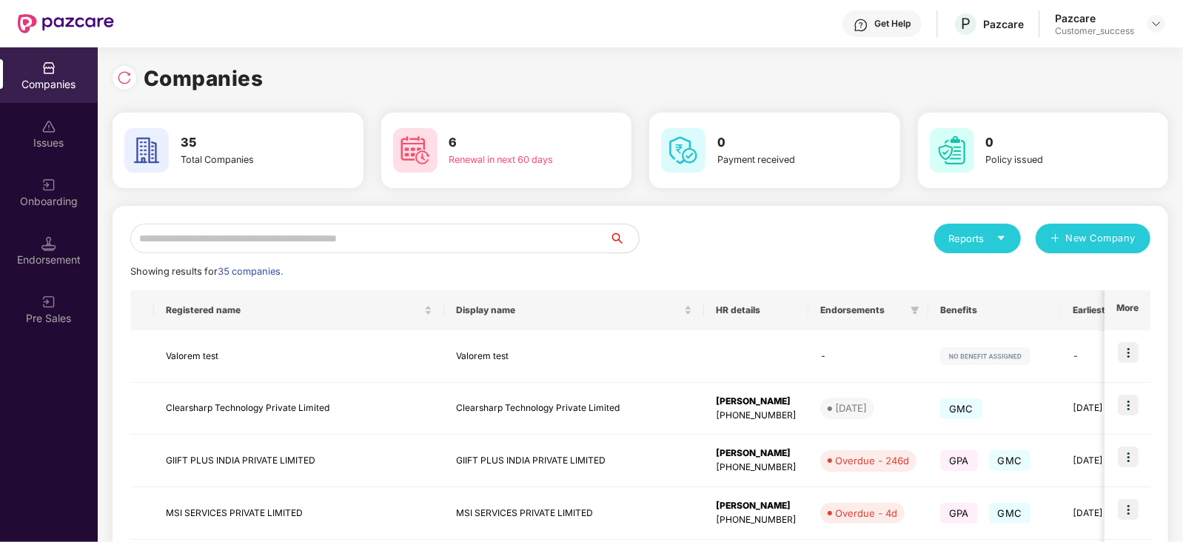
click at [385, 230] on input "text" at bounding box center [369, 239] width 479 height 30
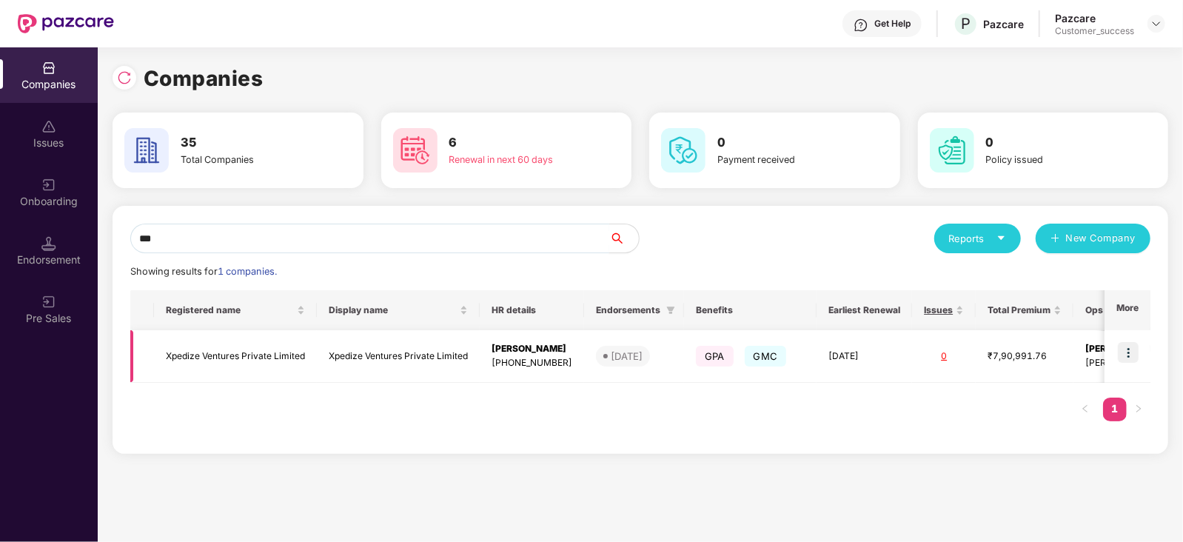
type input "***"
click at [272, 330] on td "Xpedize Ventures Private Limited" at bounding box center [235, 356] width 163 height 53
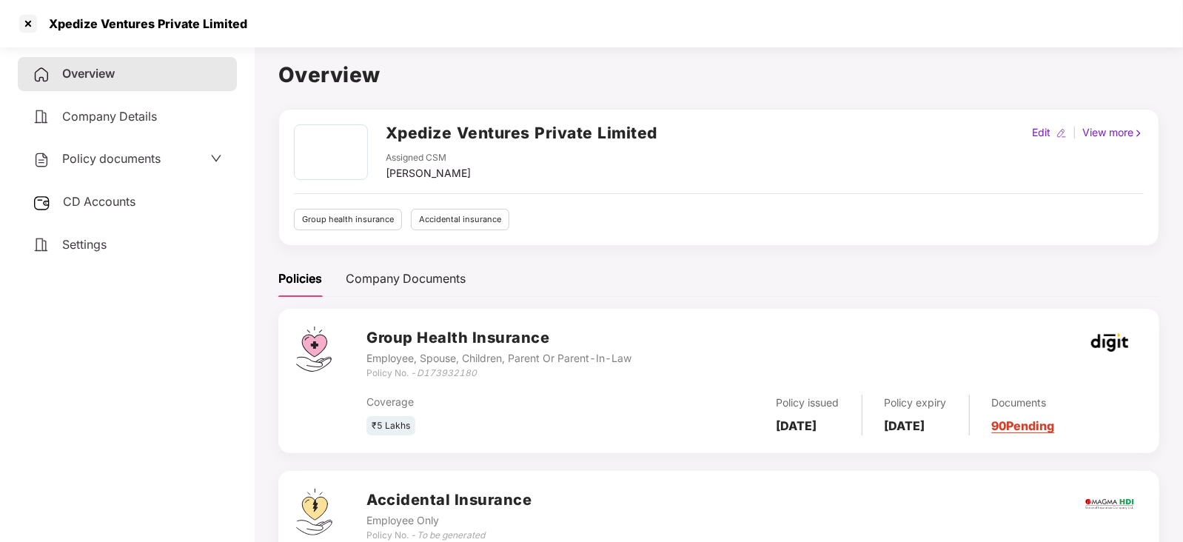
click at [186, 149] on div "Policy documents" at bounding box center [127, 159] width 219 height 34
click at [185, 159] on div "Policy documents" at bounding box center [128, 159] width 190 height 19
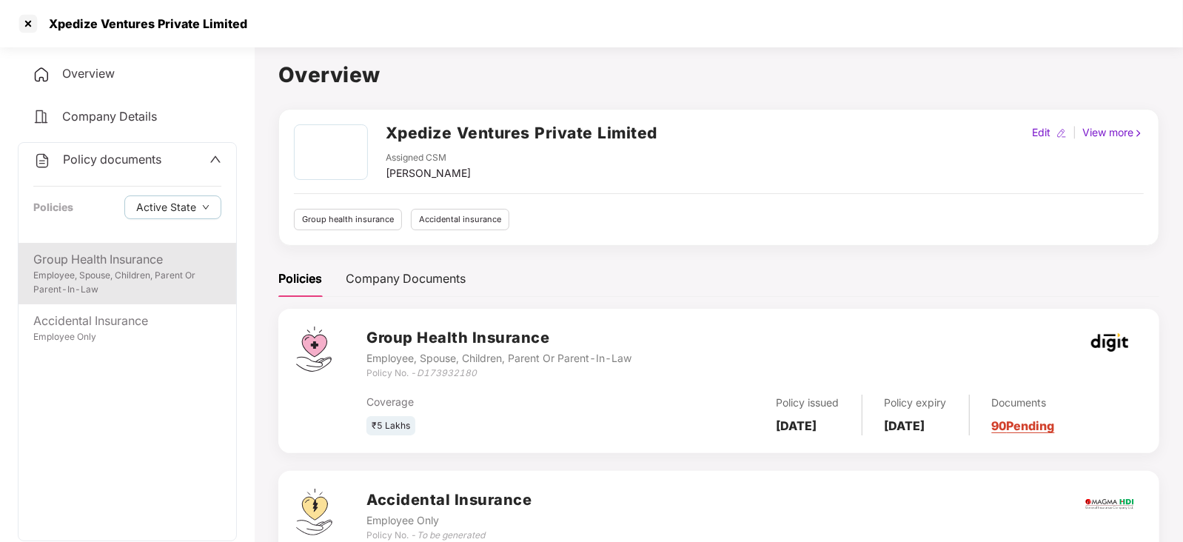
click at [110, 258] on div "Group Health Insurance" at bounding box center [127, 259] width 188 height 19
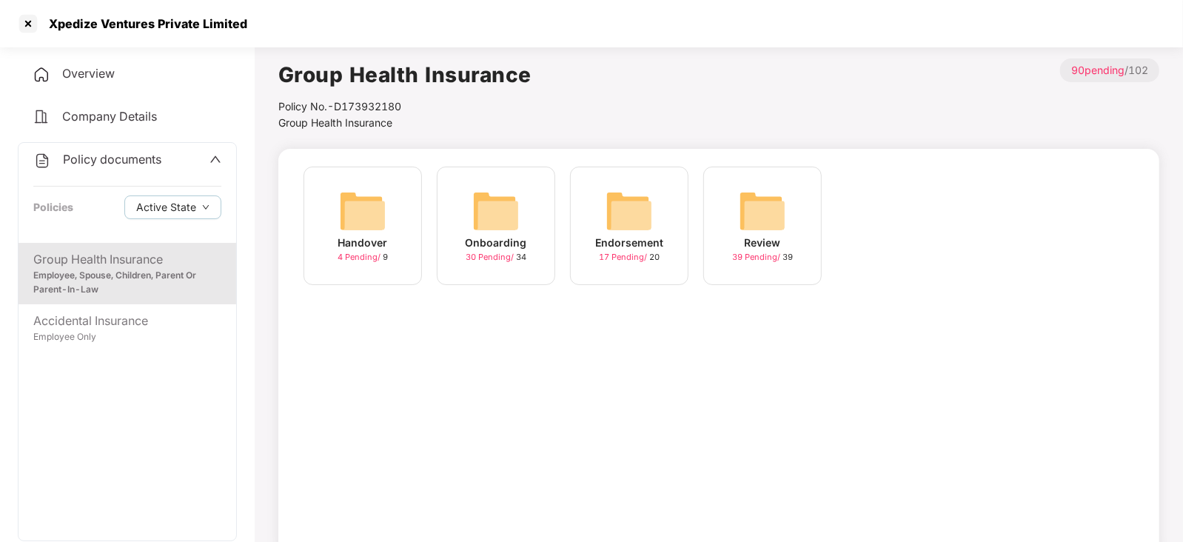
click at [628, 216] on img at bounding box center [629, 210] width 47 height 47
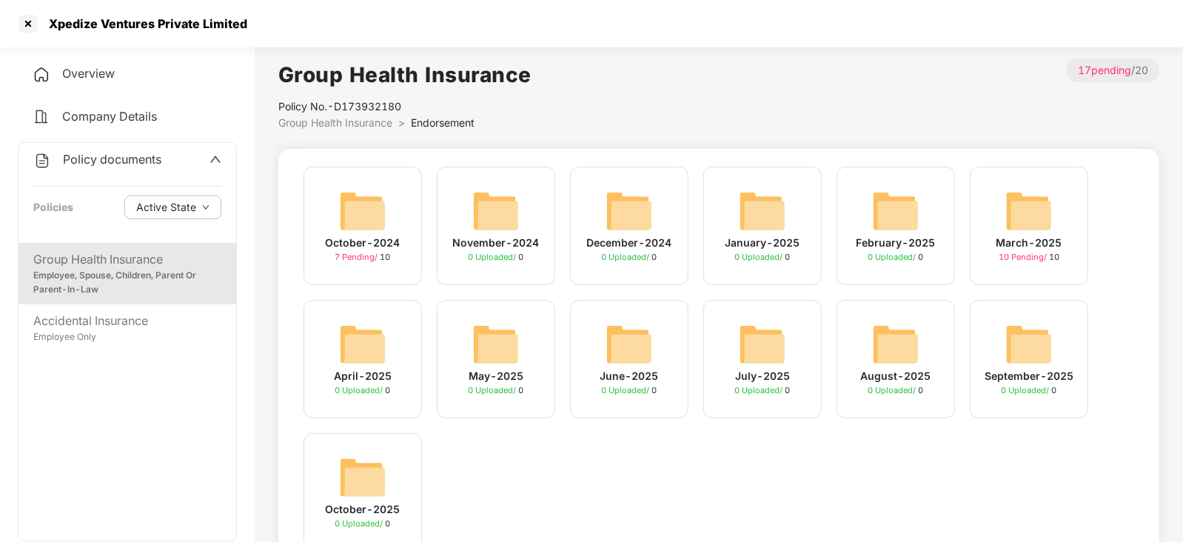
click at [364, 204] on img at bounding box center [362, 210] width 47 height 47
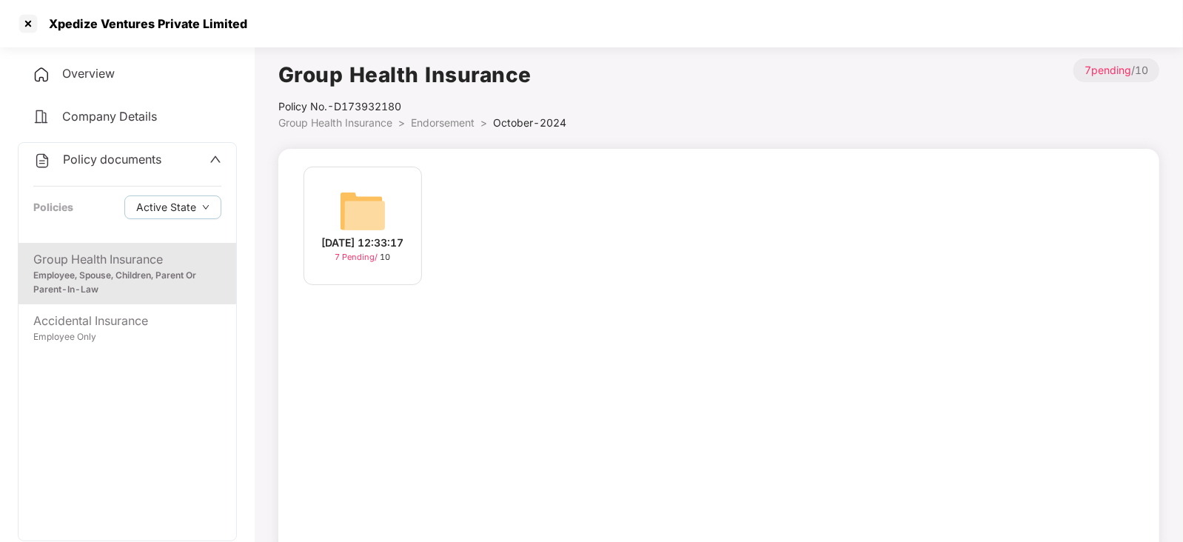
click at [358, 198] on img at bounding box center [362, 210] width 47 height 47
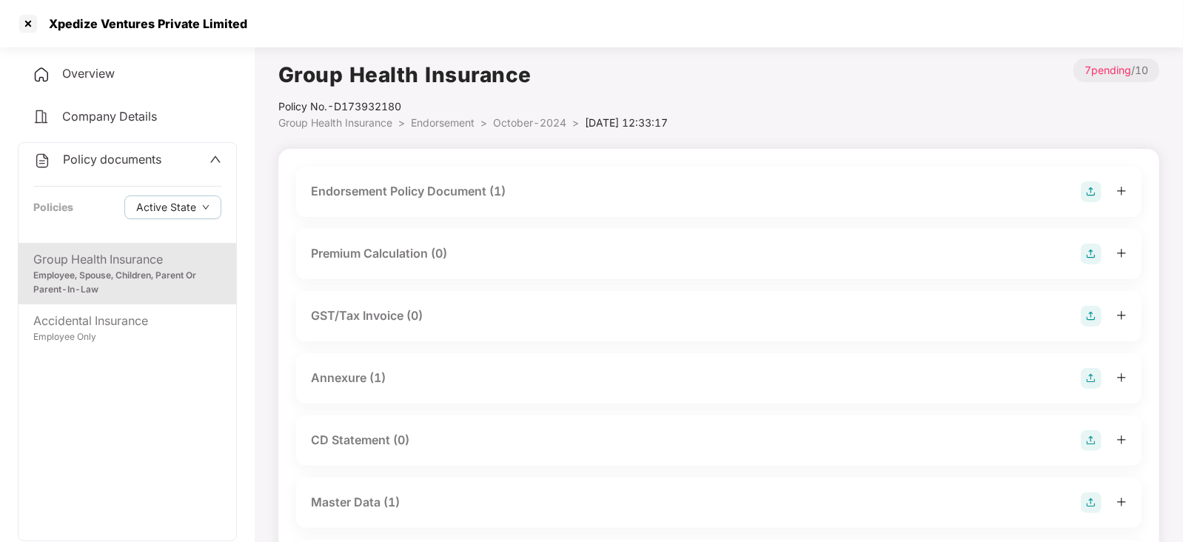
click at [410, 179] on div "Endorsement Policy Document (1)" at bounding box center [718, 192] width 845 height 50
click at [411, 186] on div "Endorsement Policy Document (1)" at bounding box center [408, 191] width 195 height 19
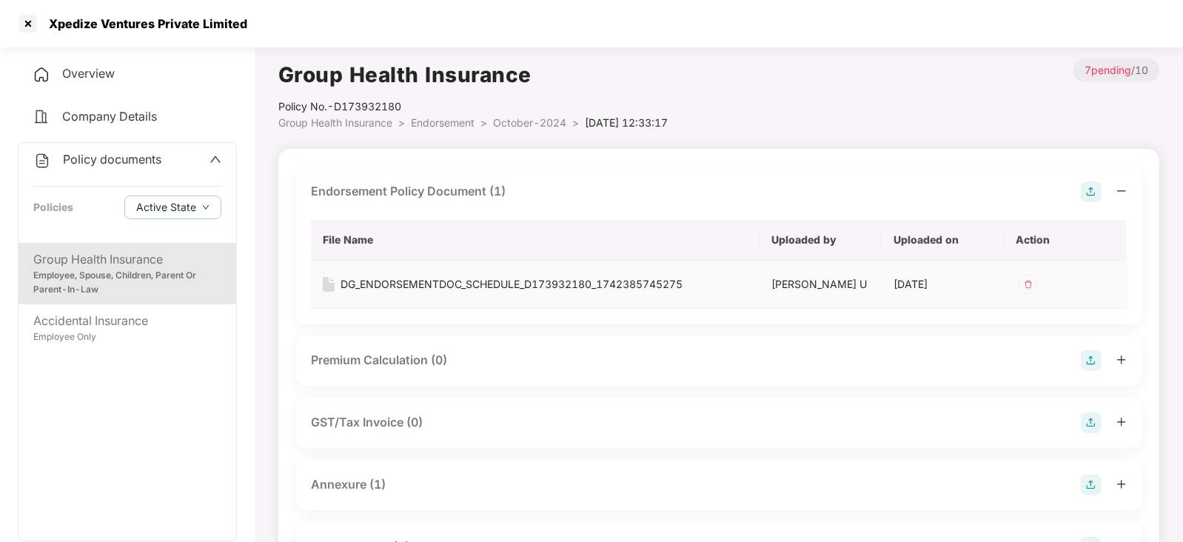
click at [419, 285] on div "DG_ENDORSEMENTDOC_SCHEDULE_D173932180_1742385745275" at bounding box center [512, 284] width 342 height 16
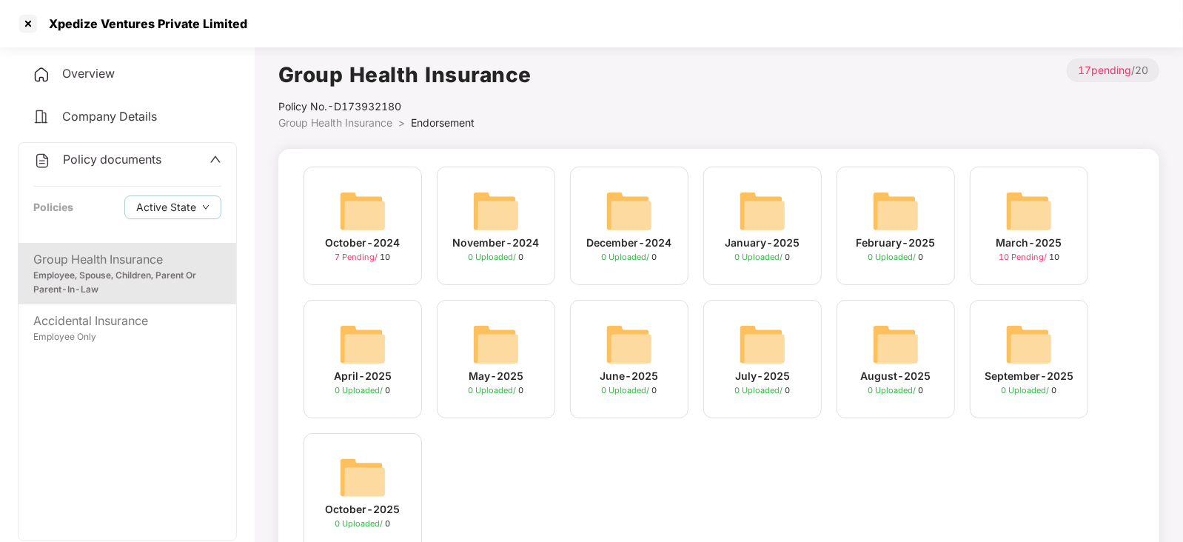
click at [758, 133] on div "Group Health Insurance Policy No.- D173932180 Group Health Insurance > Endorsem…" at bounding box center [718, 321] width 881 height 526
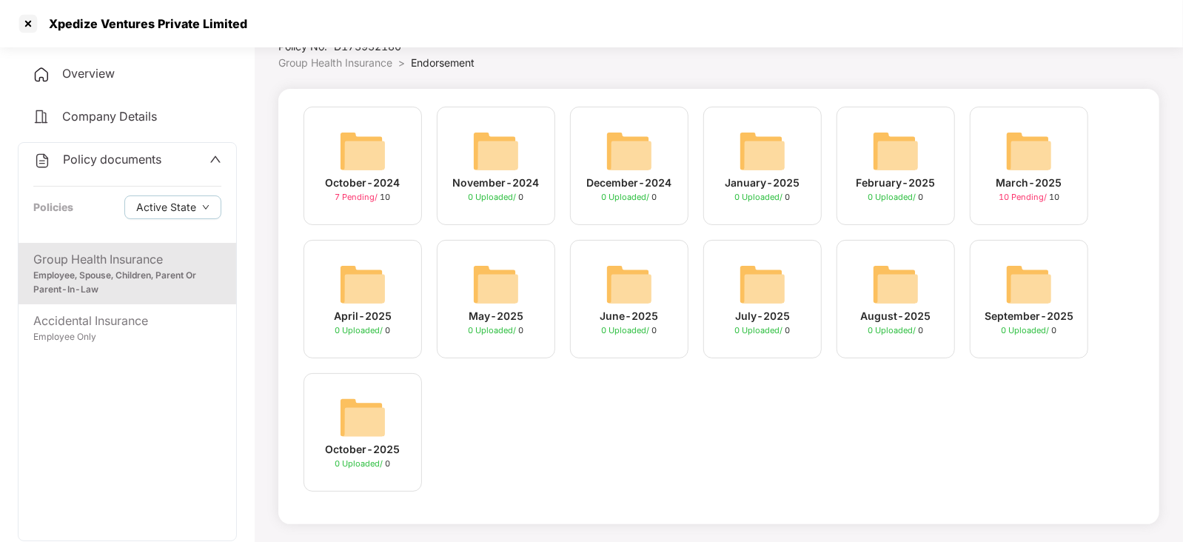
scroll to position [27, 0]
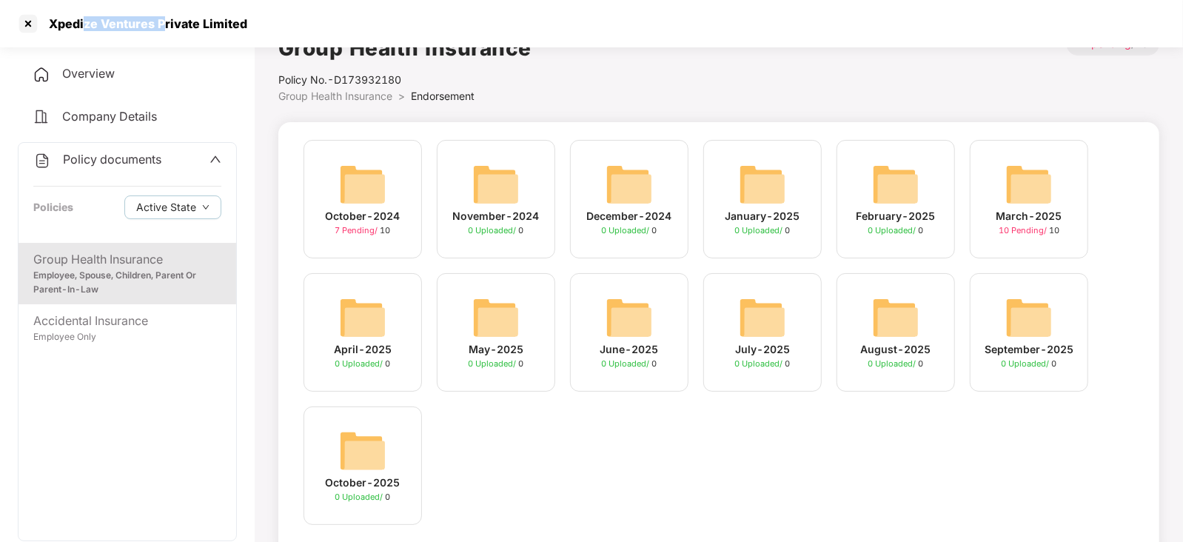
drag, startPoint x: 94, startPoint y: 30, endPoint x: 83, endPoint y: 31, distance: 11.1
click at [83, 31] on div "Xpedize Ventures Private Limited" at bounding box center [591, 23] width 1183 height 47
click at [35, 30] on div at bounding box center [28, 24] width 24 height 24
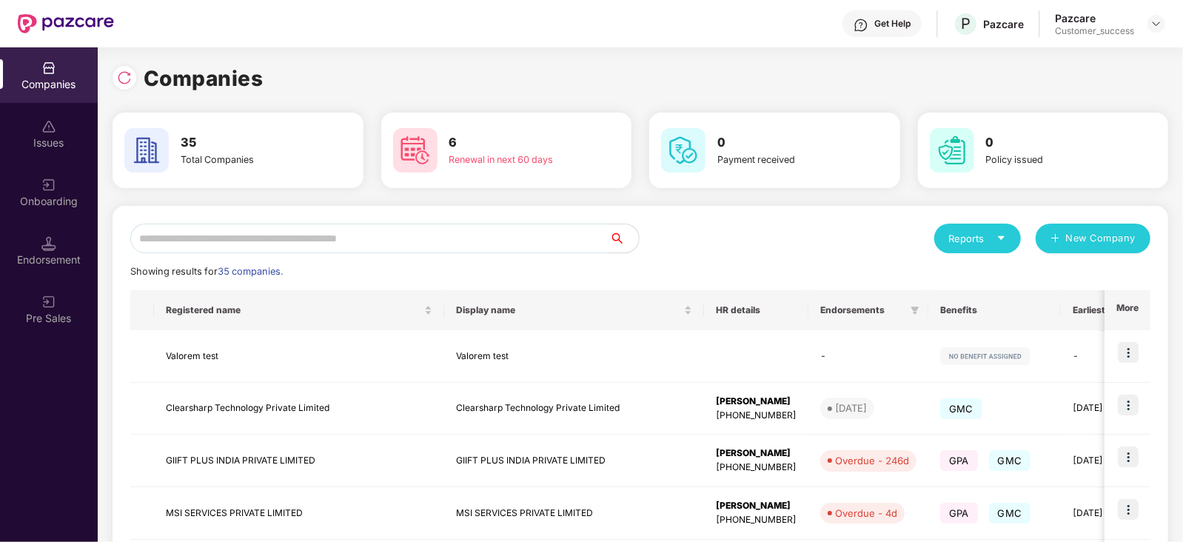
click at [269, 231] on input "text" at bounding box center [369, 239] width 479 height 30
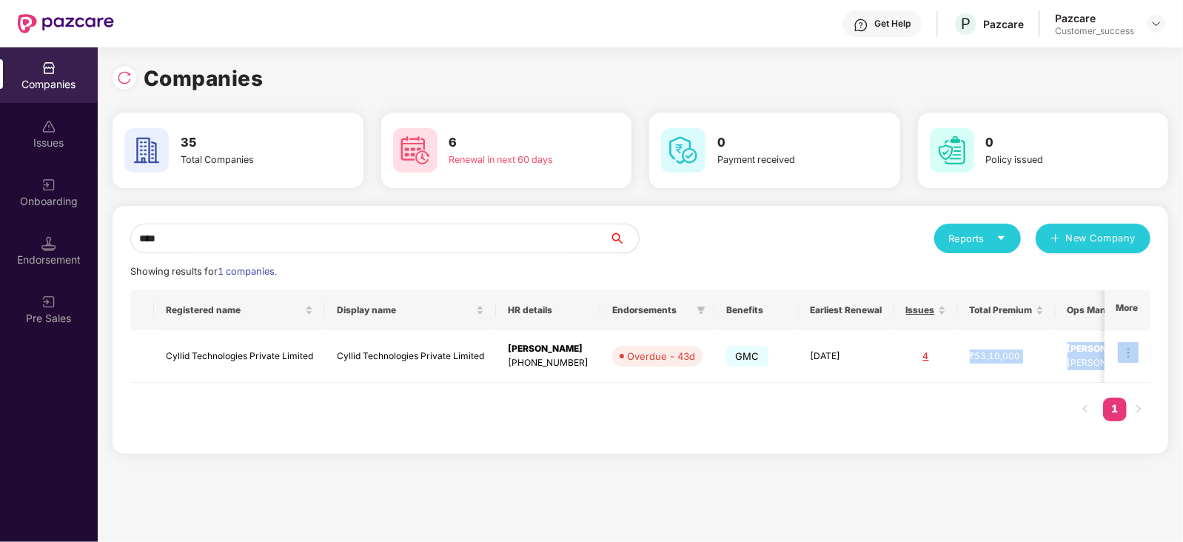
scroll to position [0, 73]
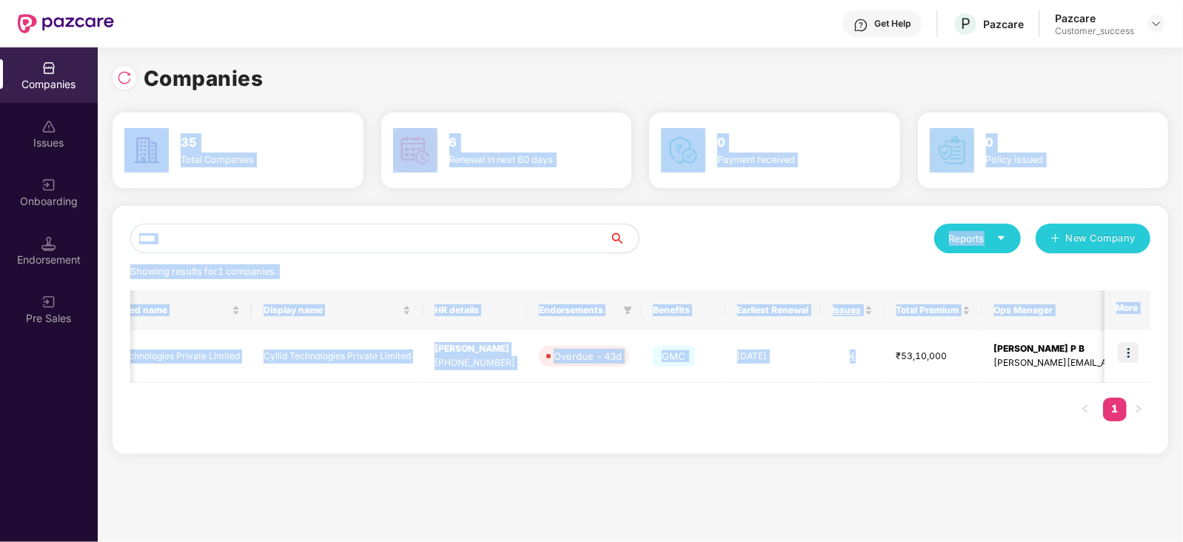
drag, startPoint x: 936, startPoint y: 335, endPoint x: 672, endPoint y: 70, distance: 374.3
click at [672, 70] on div "Companies 35 Total Companies 6 Renewal in next 60 days 0 Payment received 0 Pol…" at bounding box center [641, 263] width 1056 height 403
click at [865, 226] on div "Reports New Company" at bounding box center [895, 239] width 510 height 30
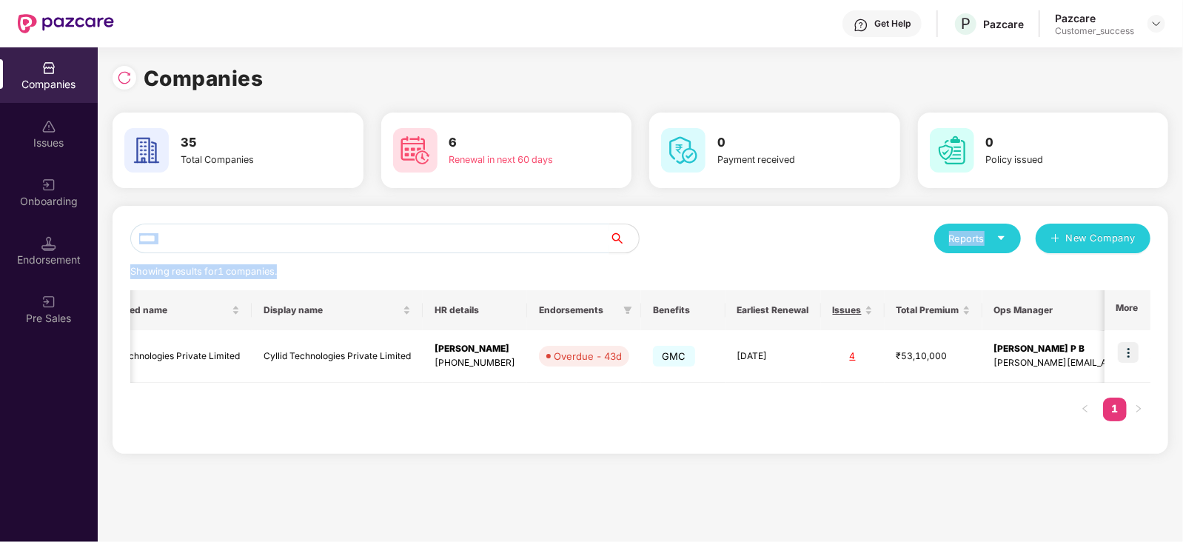
drag, startPoint x: 514, startPoint y: 253, endPoint x: 511, endPoint y: 242, distance: 11.5
click at [511, 242] on div "**** Reports New Company Showing results for 1 companies. Registered name Displ…" at bounding box center [640, 330] width 1020 height 212
click at [511, 242] on input "****" at bounding box center [369, 239] width 479 height 30
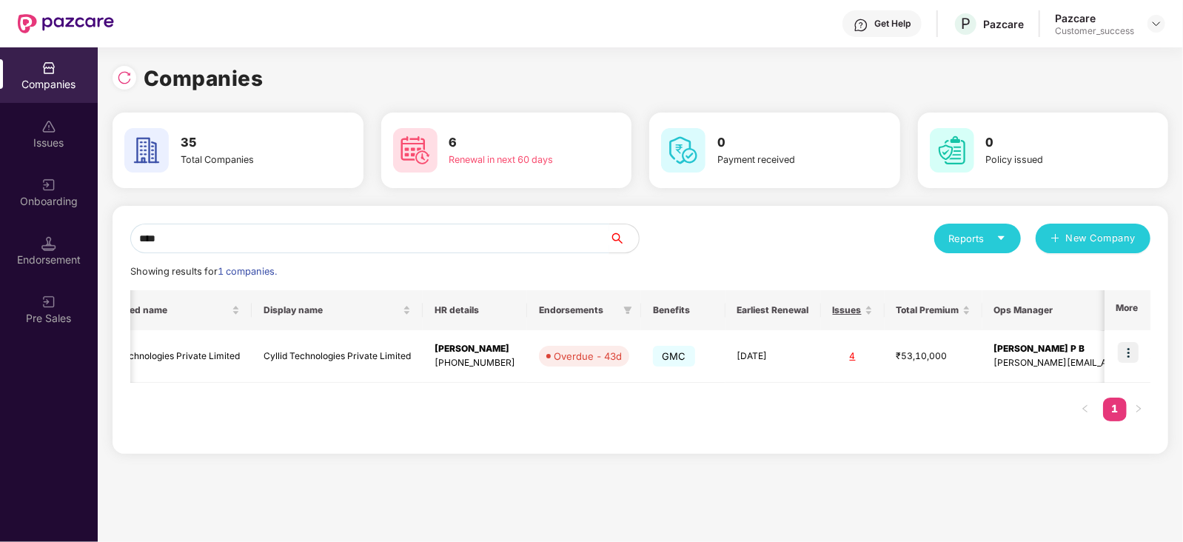
type input "*"
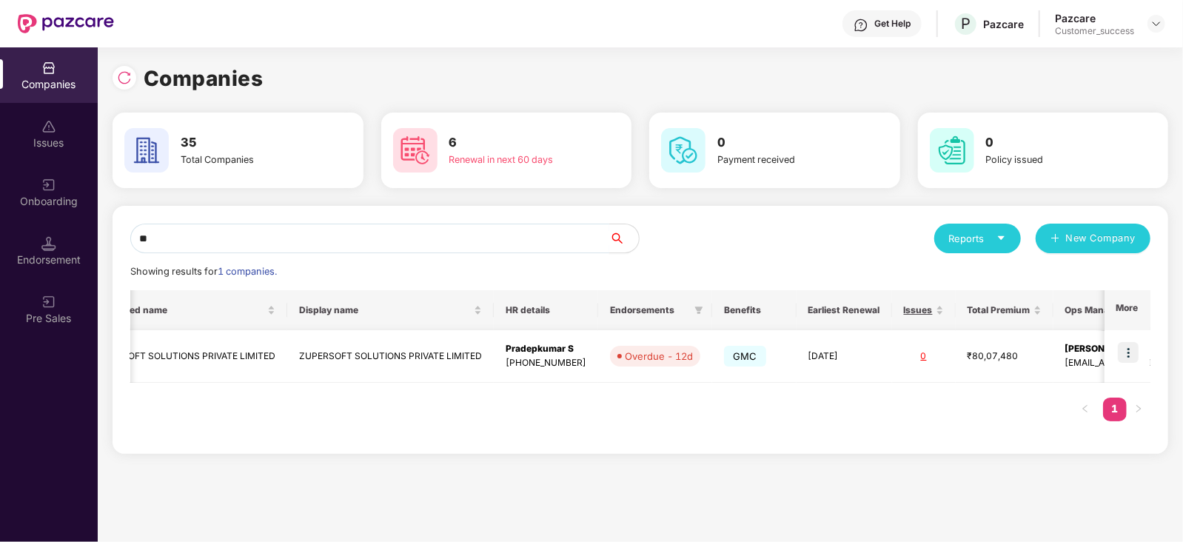
type input "**"
click at [1139, 353] on img at bounding box center [1128, 352] width 21 height 21
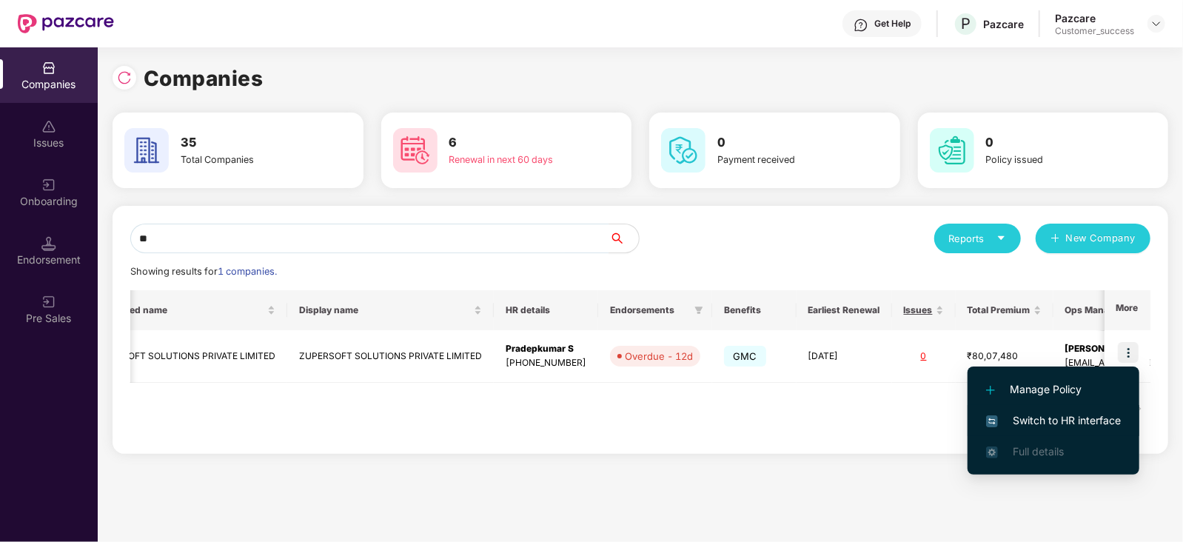
click at [1100, 407] on li "Switch to HR interface" at bounding box center [1054, 420] width 172 height 31
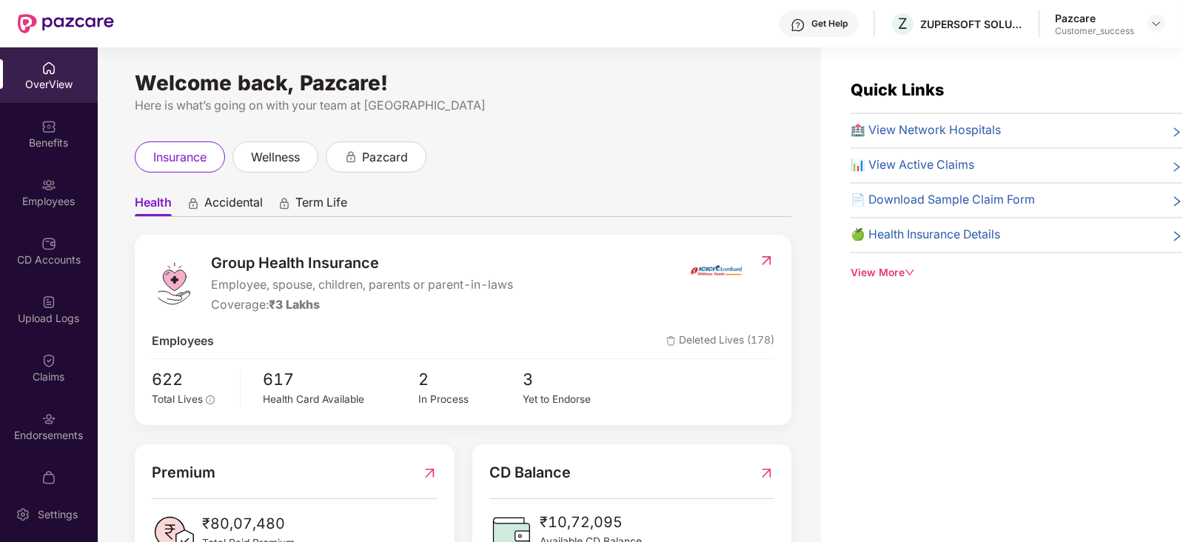
click at [1100, 407] on div "Quick Links 🏥 View Network Hospitals 📊 View Active Claims 📄 Download Sample Cla…" at bounding box center [1002, 318] width 362 height 542
